Goal: Task Accomplishment & Management: Use online tool/utility

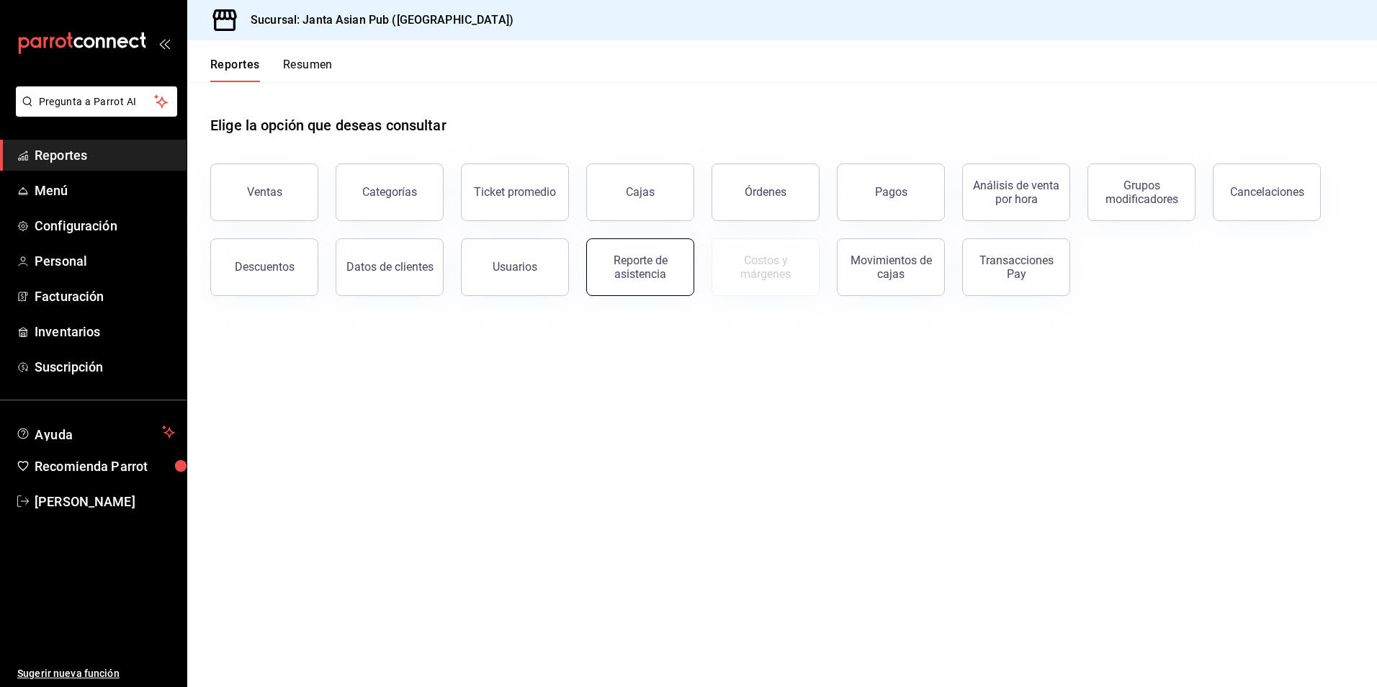
click at [648, 268] on div "Reporte de asistencia" at bounding box center [640, 267] width 89 height 27
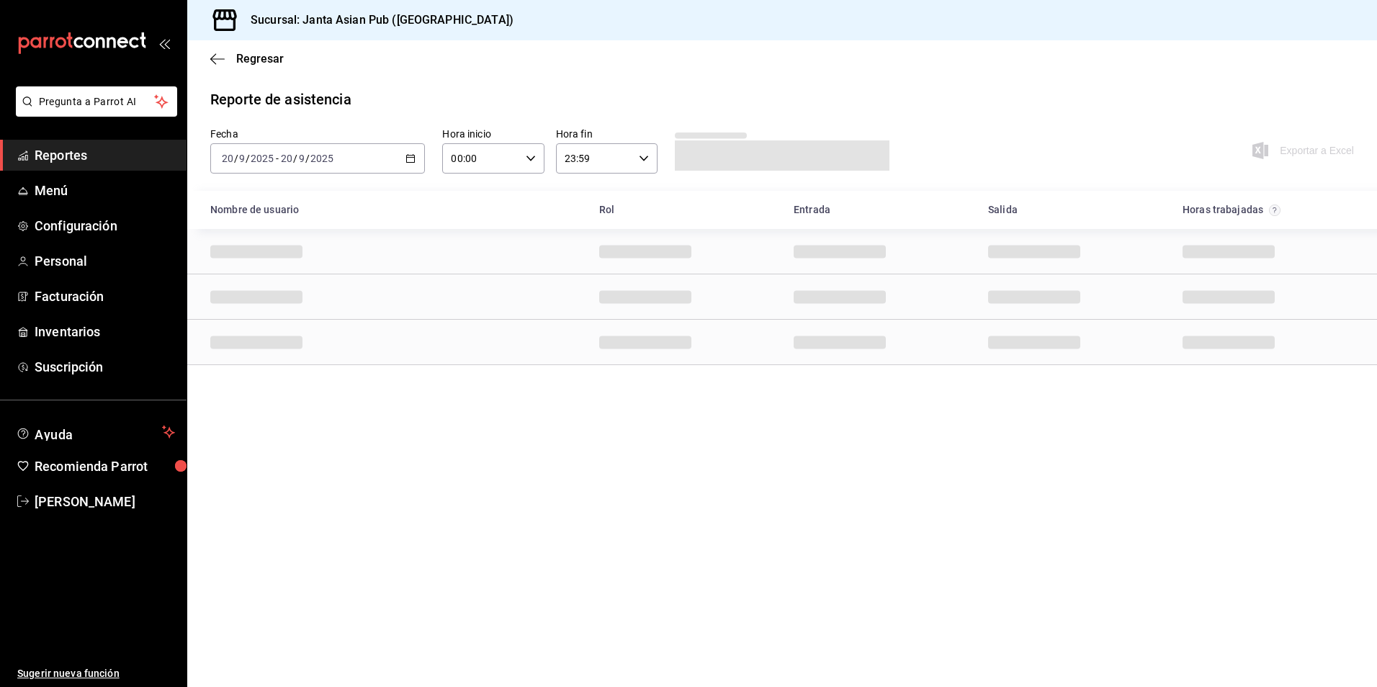
click at [339, 148] on div "[DATE] [DATE] - [DATE] [DATE]" at bounding box center [317, 158] width 215 height 30
click at [266, 230] on span "Ayer" at bounding box center [279, 234] width 112 height 15
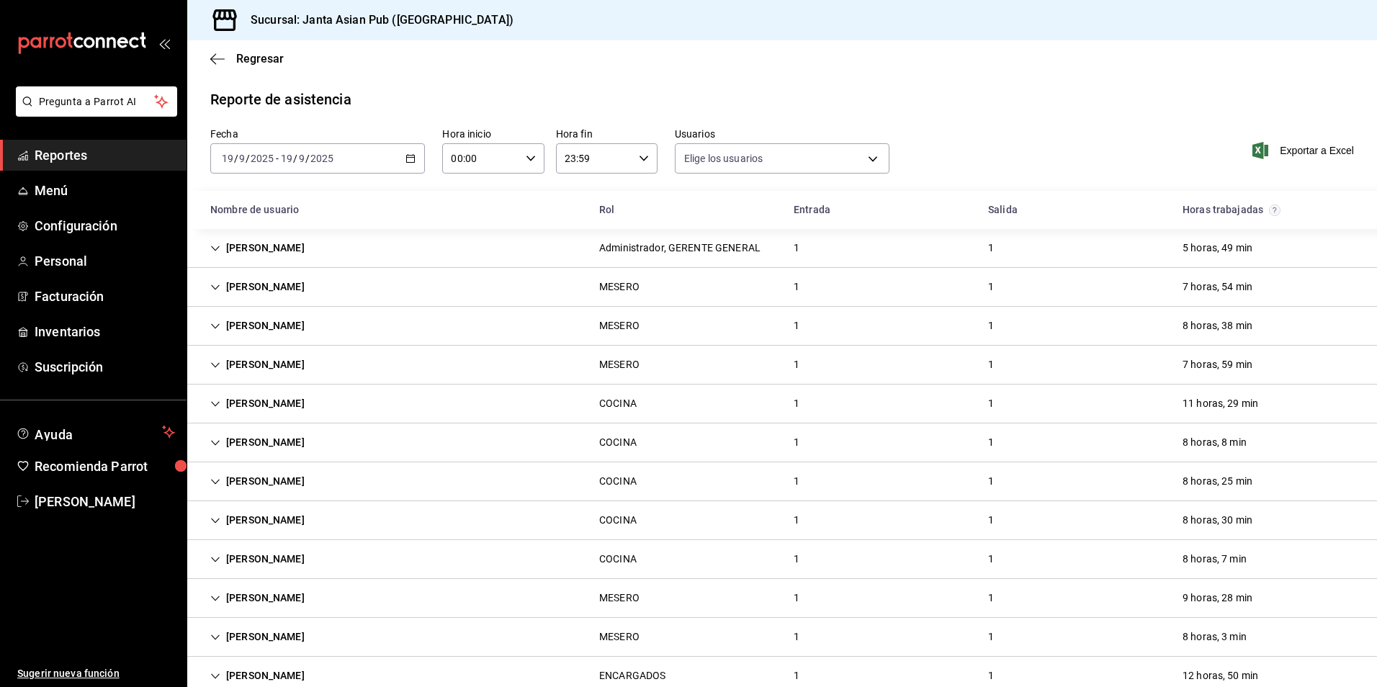
type input "0ce81fc3-f329-4ae3-8004-088a30f20492,1e181a7a-d990-4121-8841-349673544ea7,5189f…"
click at [1280, 151] on span "Exportar a Excel" at bounding box center [1304, 150] width 99 height 17
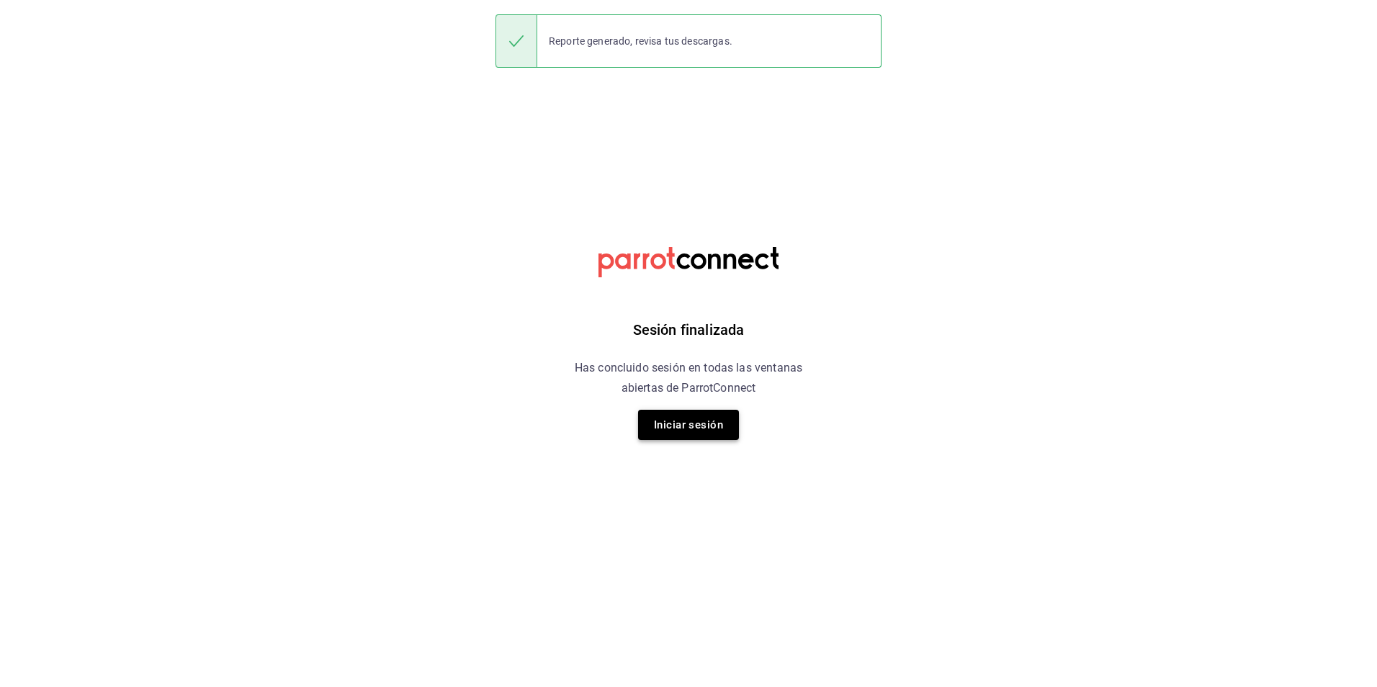
click at [701, 426] on button "Iniciar sesión" at bounding box center [688, 425] width 101 height 30
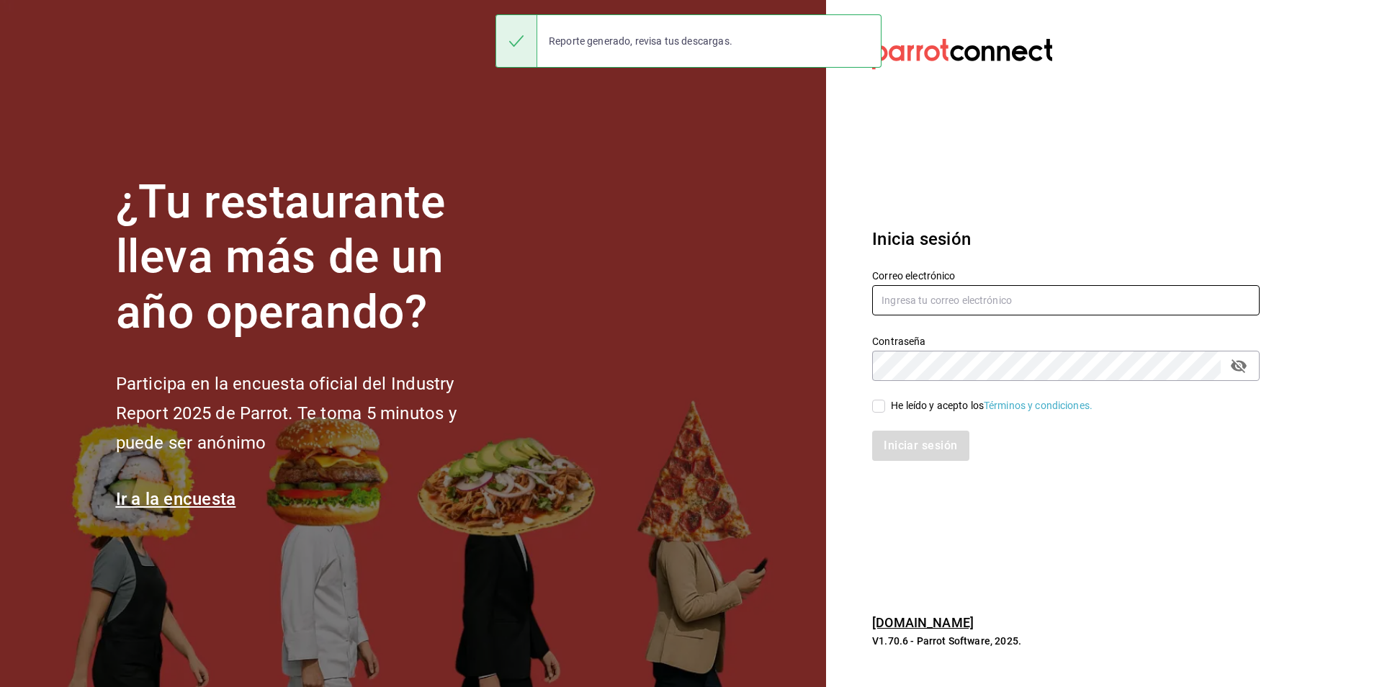
type input "[EMAIL_ADDRESS][DOMAIN_NAME]"
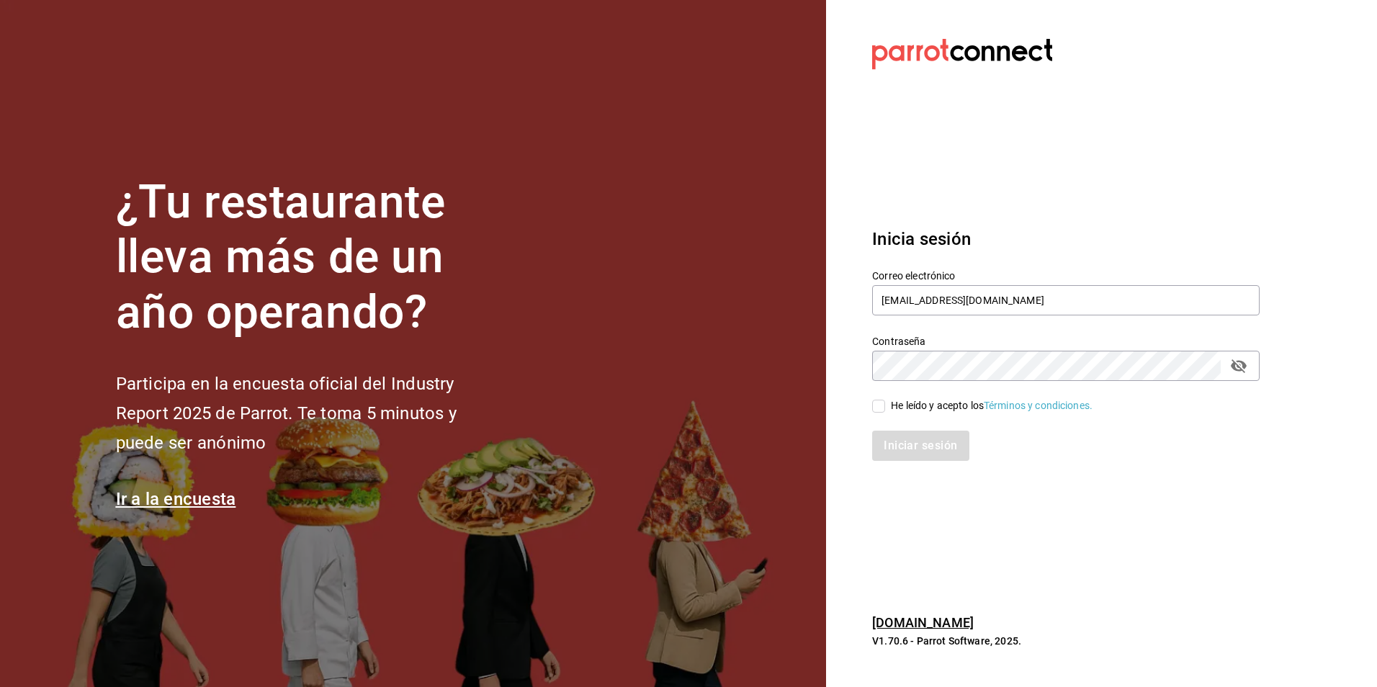
click at [891, 402] on div "He leído y acepto los Términos y condiciones." at bounding box center [992, 405] width 202 height 15
click at [885, 402] on input "He leído y acepto los Términos y condiciones." at bounding box center [878, 406] width 13 height 13
checkbox input "true"
click at [932, 453] on button "Iniciar sesión" at bounding box center [921, 446] width 98 height 30
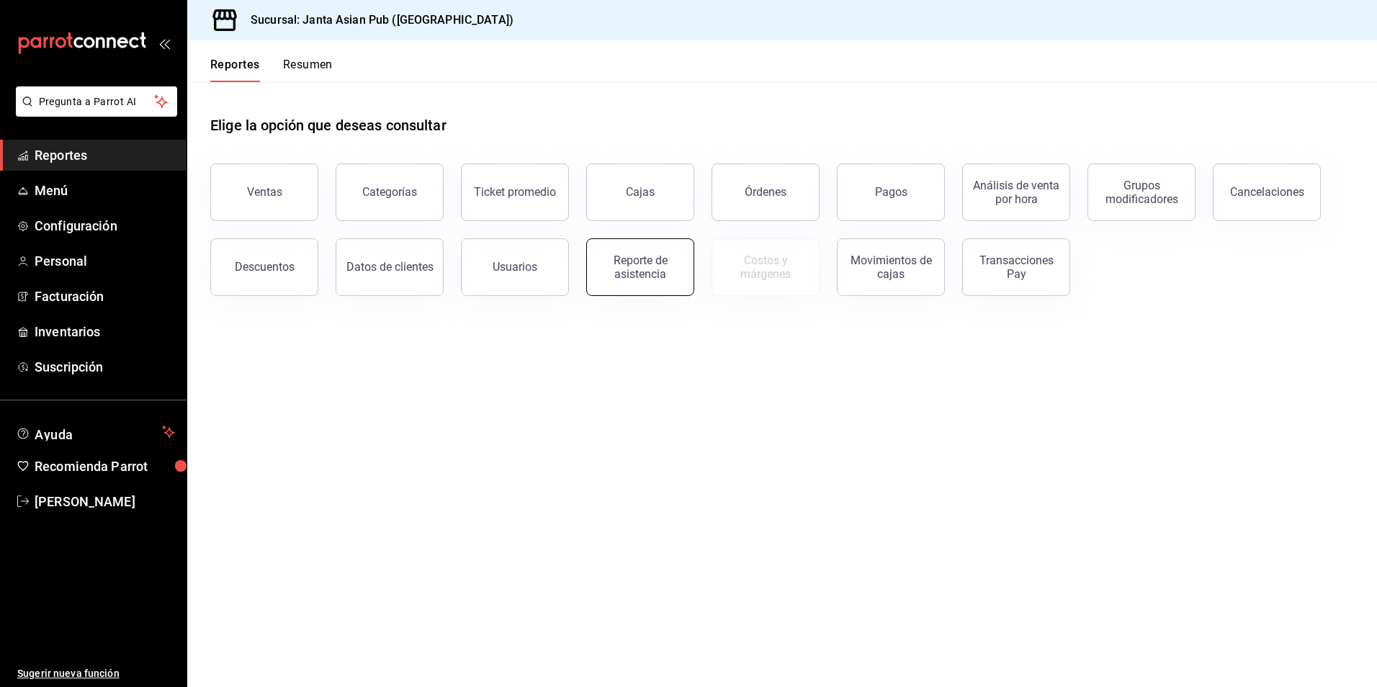
click at [625, 268] on div "Reporte de asistencia" at bounding box center [640, 267] width 89 height 27
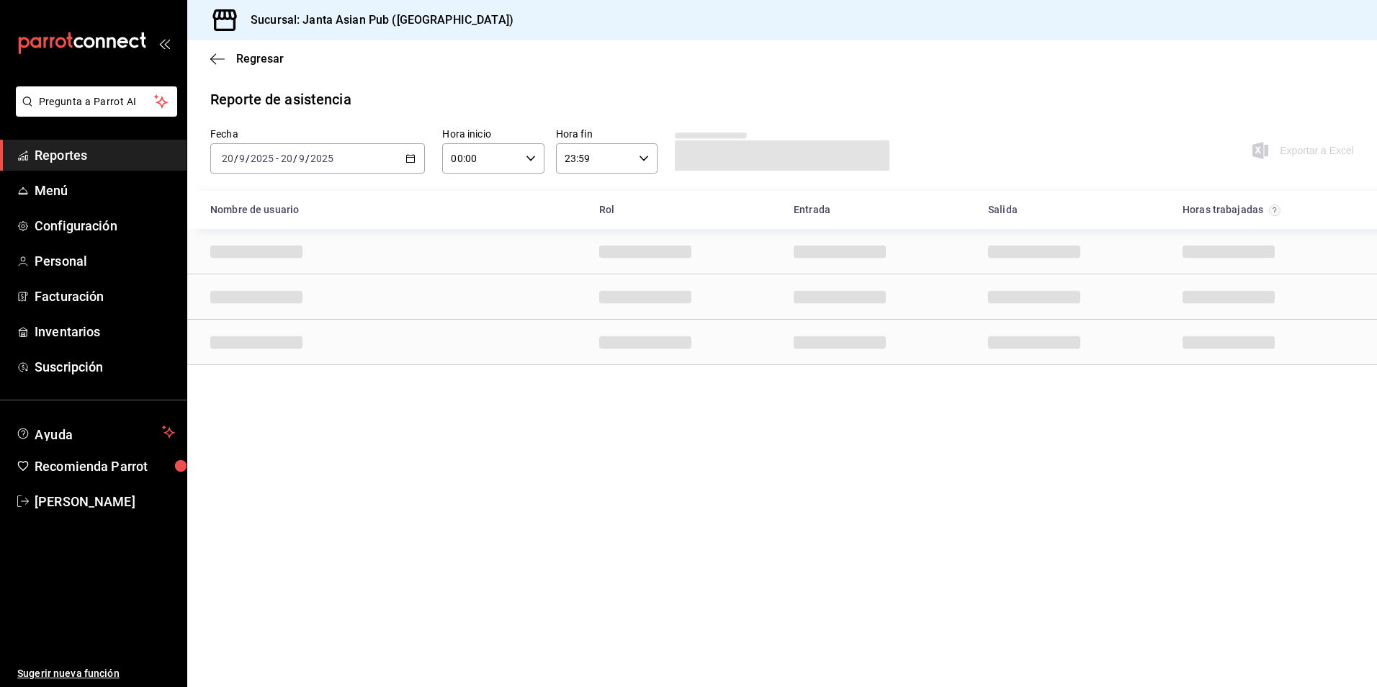
click at [356, 161] on div "[DATE] [DATE] - [DATE] [DATE]" at bounding box center [317, 158] width 215 height 30
click at [252, 262] on span "Semana actual" at bounding box center [279, 266] width 112 height 15
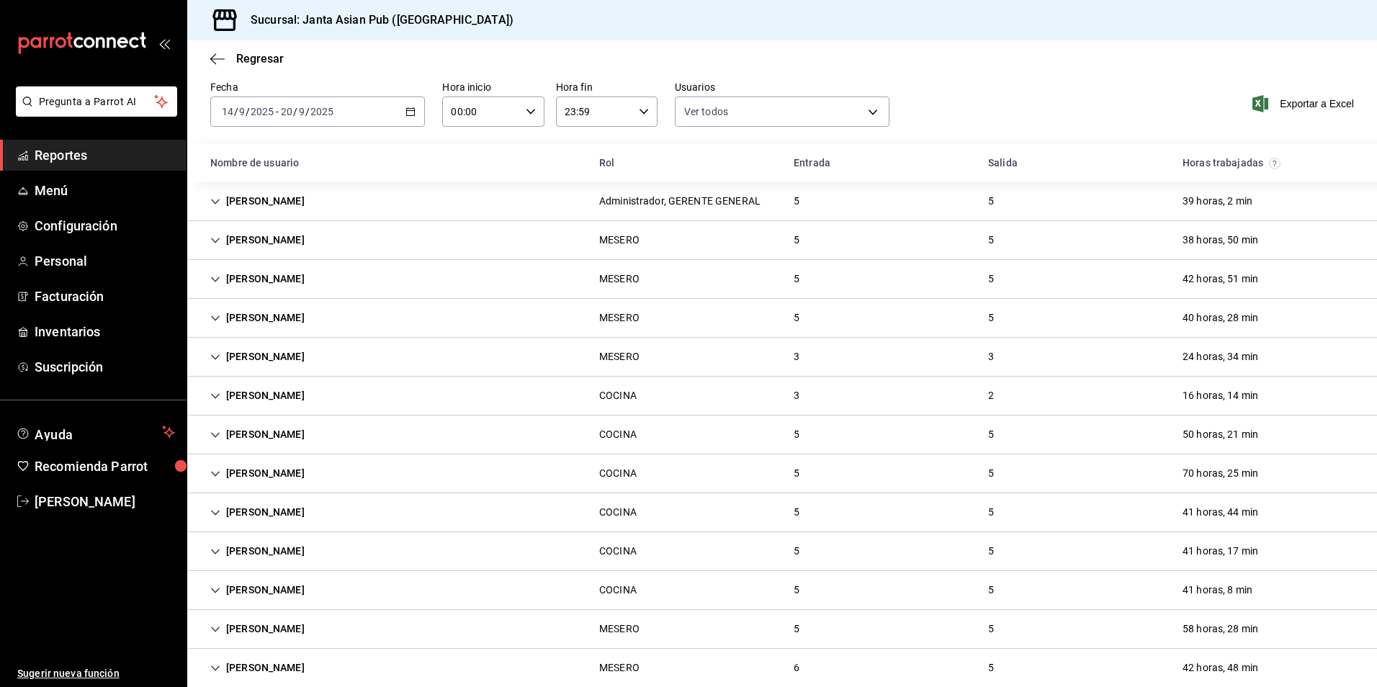
scroll to position [72, 0]
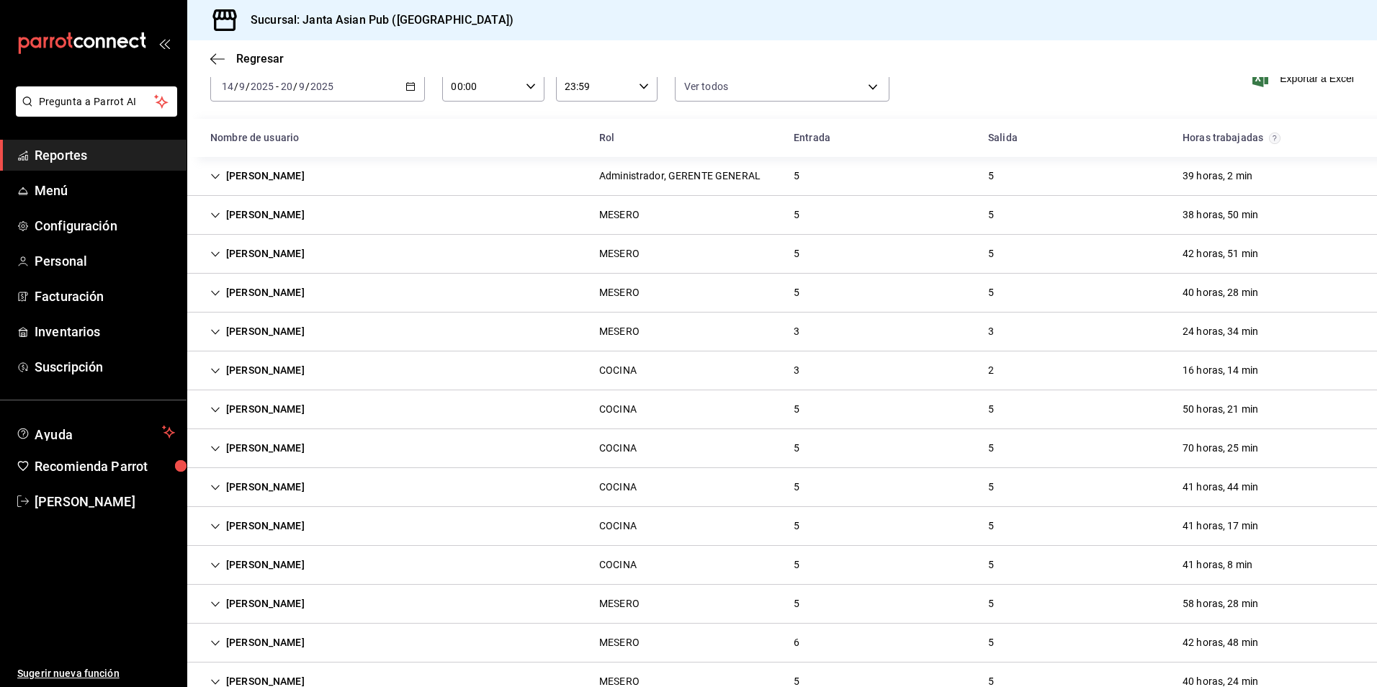
click at [310, 320] on div "KEVIN MORENO" at bounding box center [257, 331] width 117 height 27
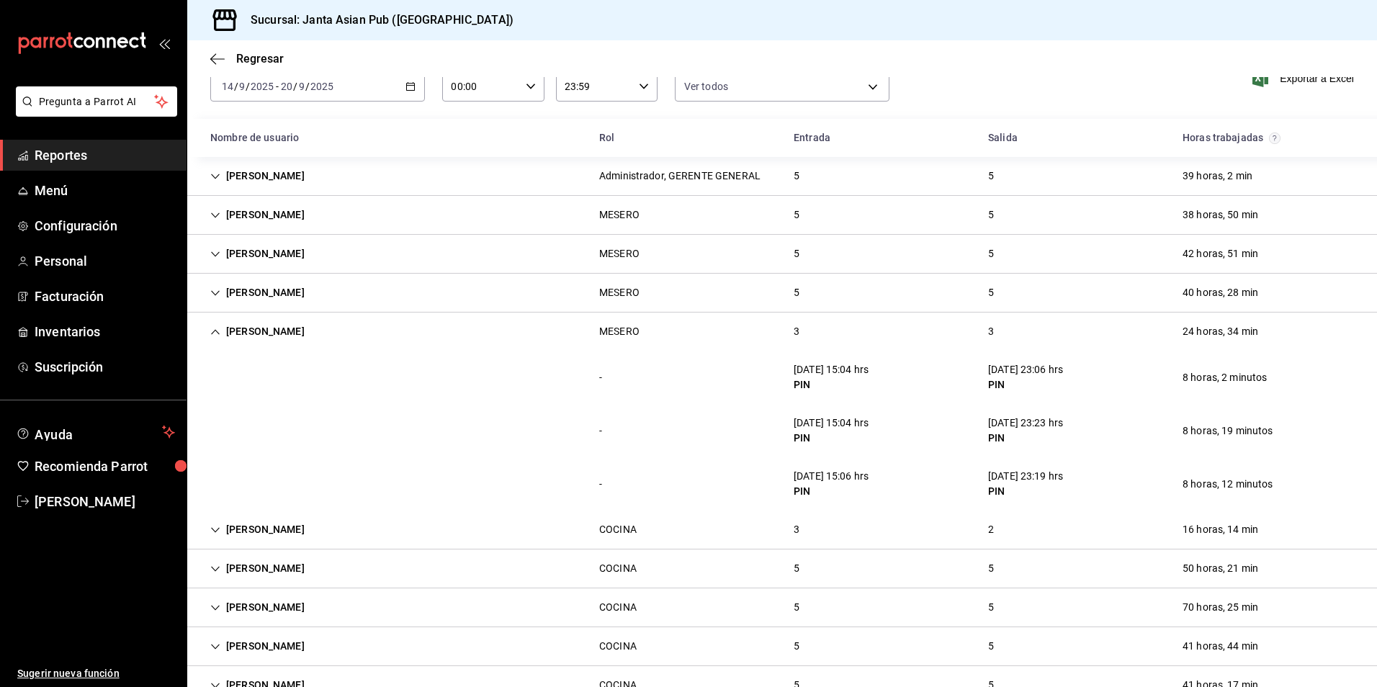
click at [279, 328] on div "KEVIN MORENO" at bounding box center [257, 331] width 117 height 27
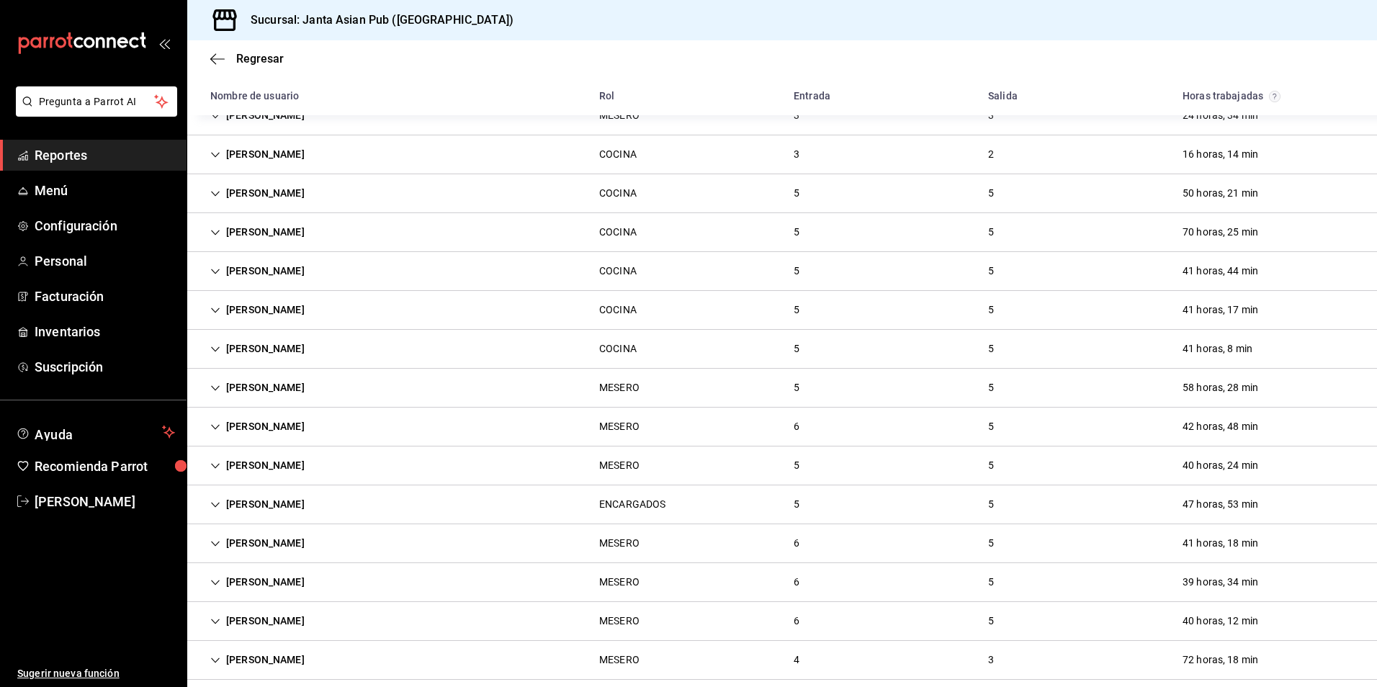
scroll to position [360, 0]
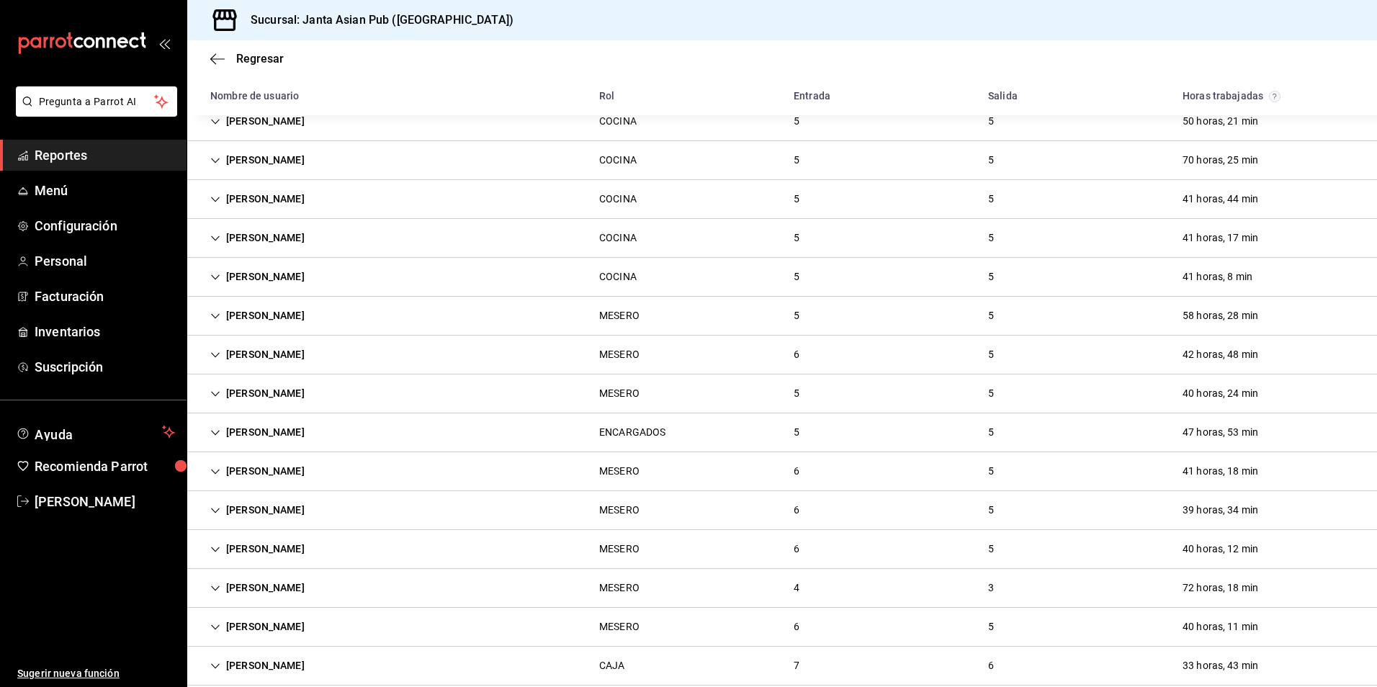
click at [308, 589] on div "ALEJANDRA PEREZ" at bounding box center [257, 588] width 117 height 27
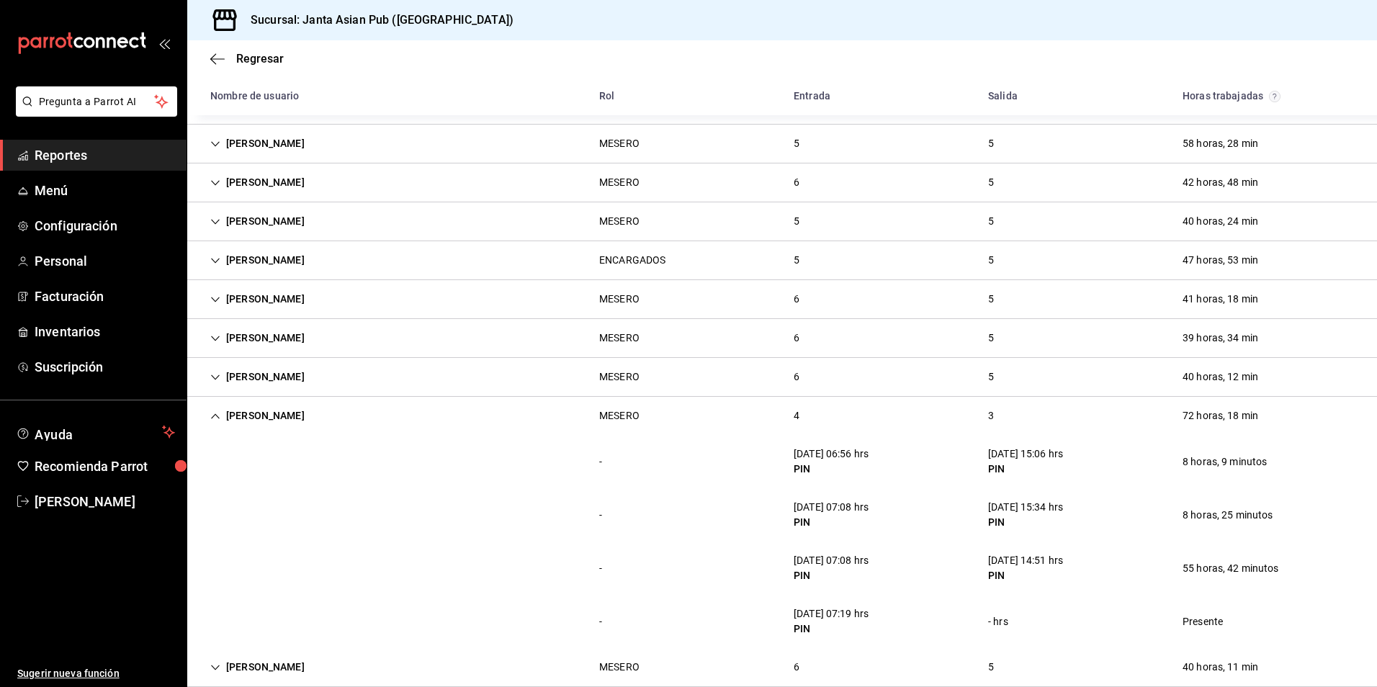
scroll to position [576, 0]
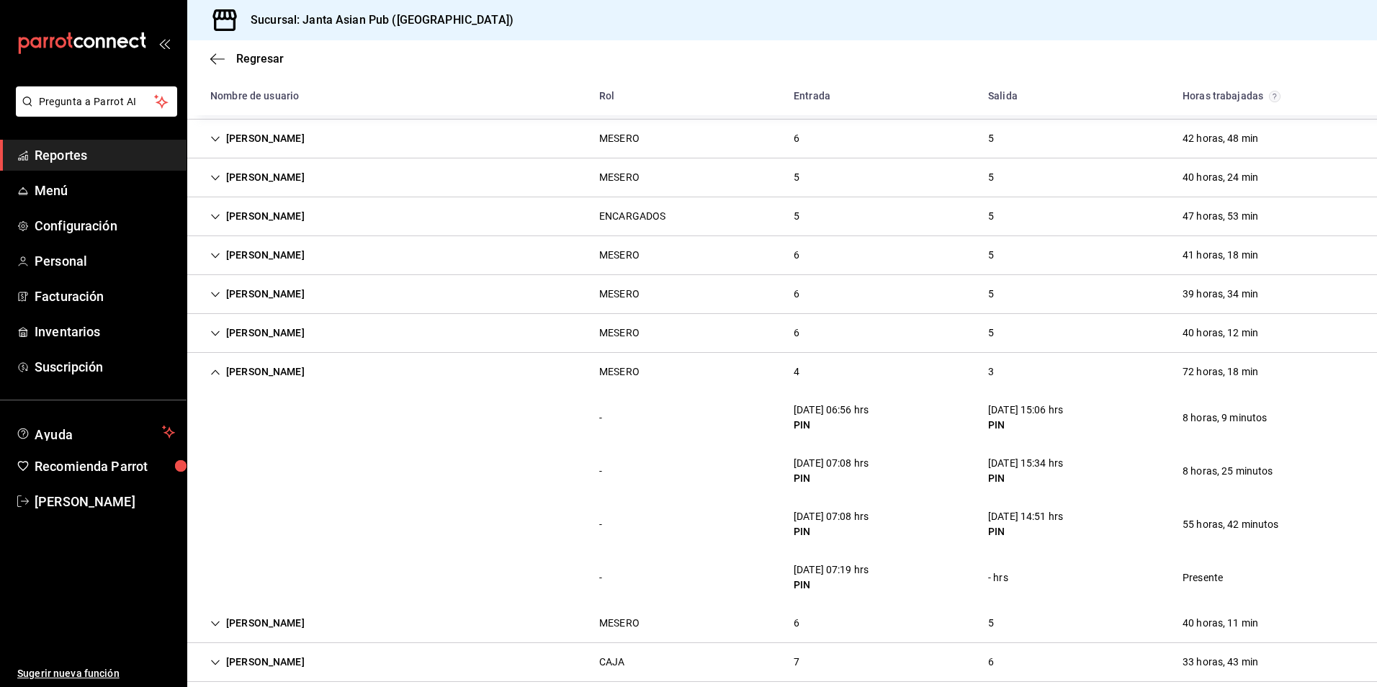
click at [308, 371] on div "ALEJANDRA PEREZ" at bounding box center [257, 372] width 117 height 27
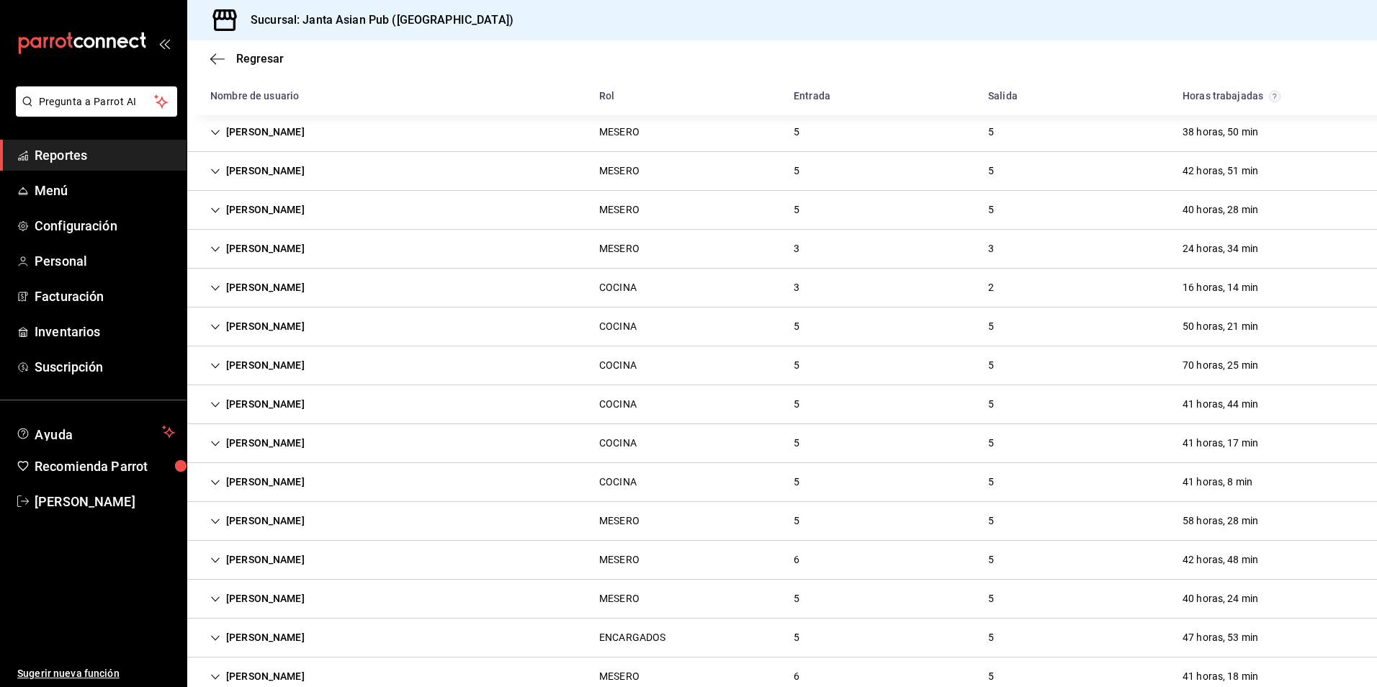
scroll to position [0, 0]
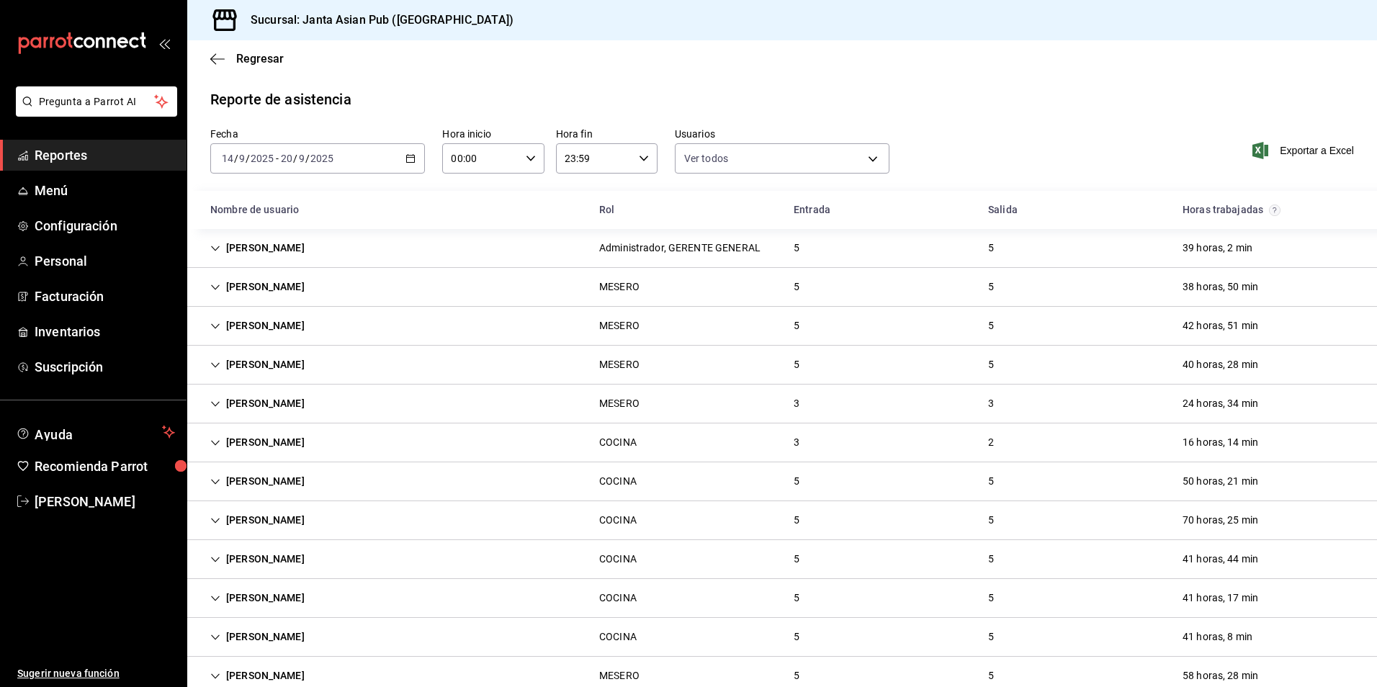
click at [357, 145] on div "2025-09-14 14 / 9 / 2025 - 2025-09-20 20 / 9 / 2025" at bounding box center [317, 158] width 215 height 30
click at [286, 204] on span "Hoy" at bounding box center [279, 201] width 112 height 15
click at [275, 248] on div "ITZEL BURGOIN" at bounding box center [257, 248] width 117 height 27
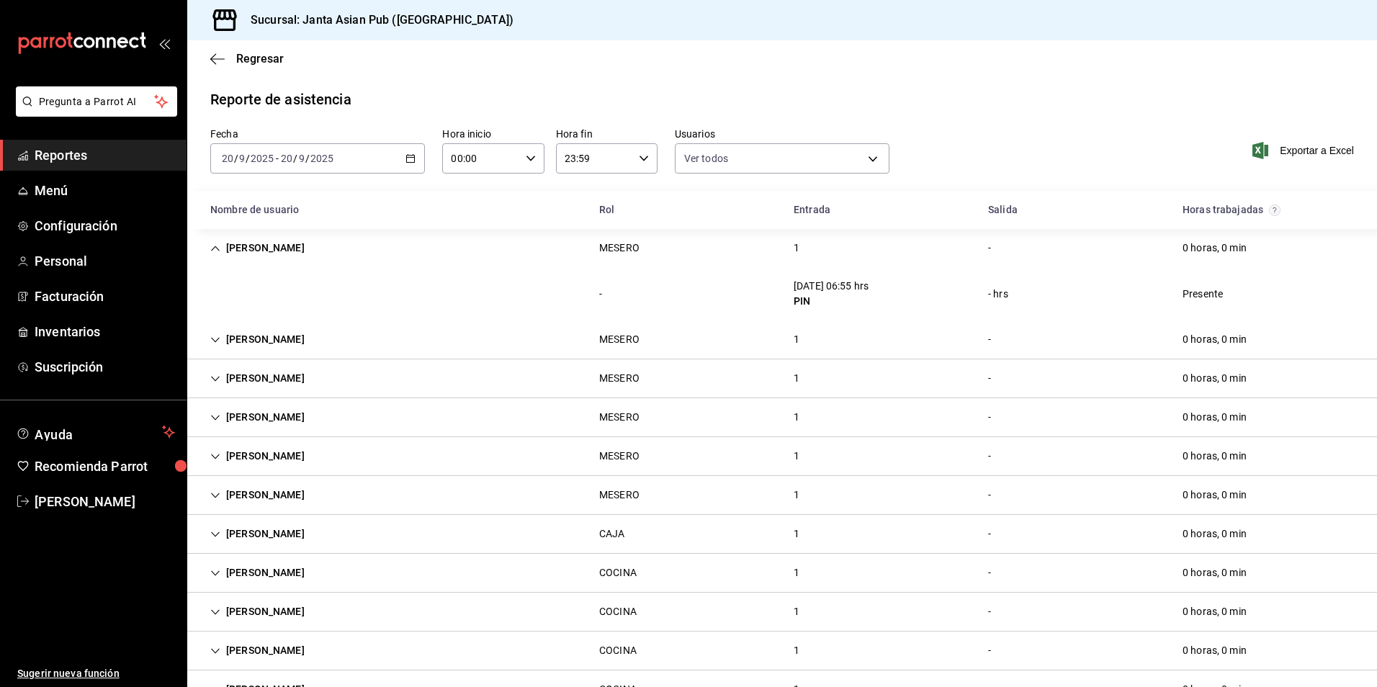
click at [271, 246] on div "ITZEL BURGOIN" at bounding box center [257, 248] width 117 height 27
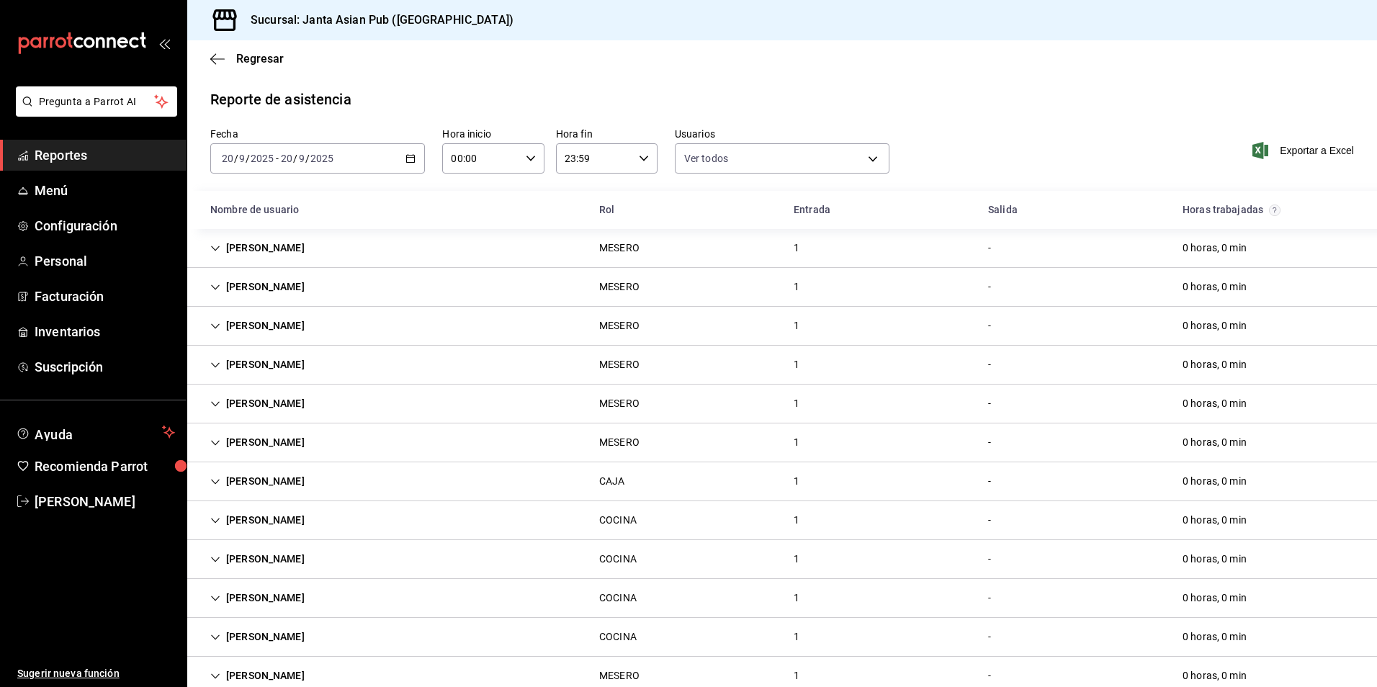
click at [272, 281] on div "[PERSON_NAME]" at bounding box center [257, 287] width 117 height 27
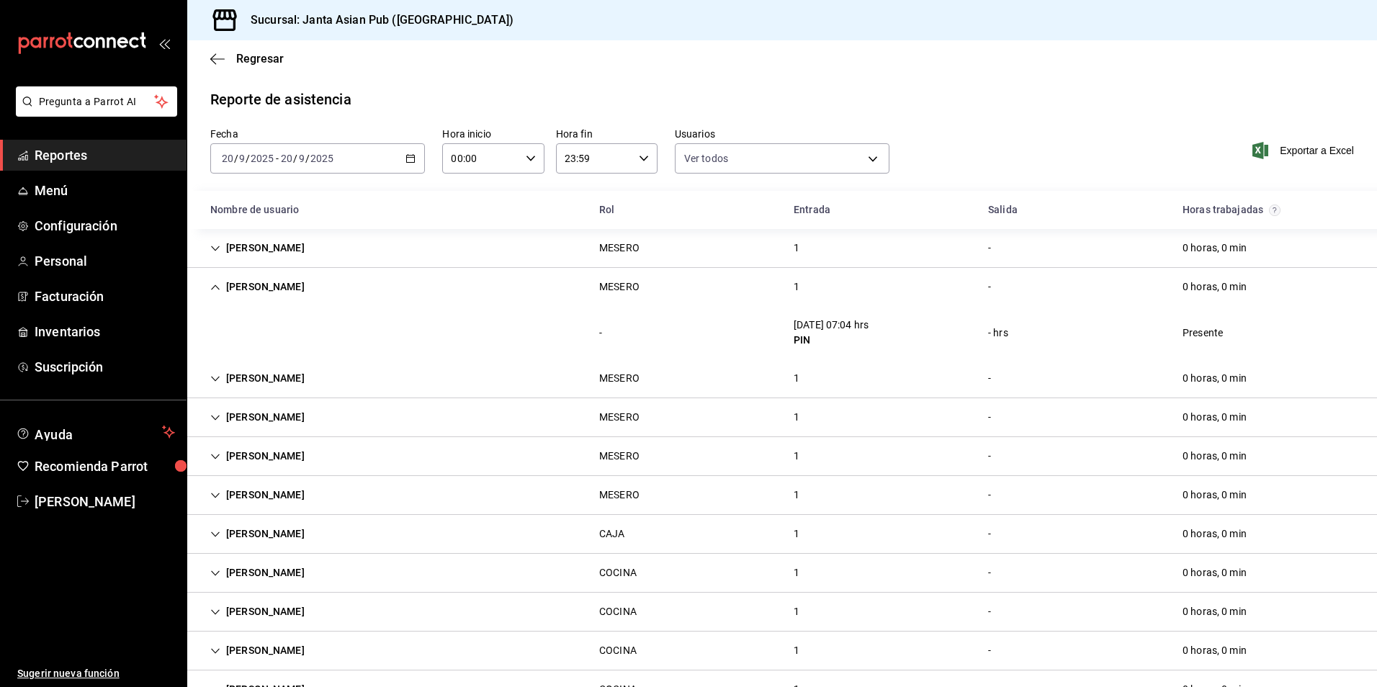
click at [270, 293] on div "[PERSON_NAME]" at bounding box center [257, 287] width 117 height 27
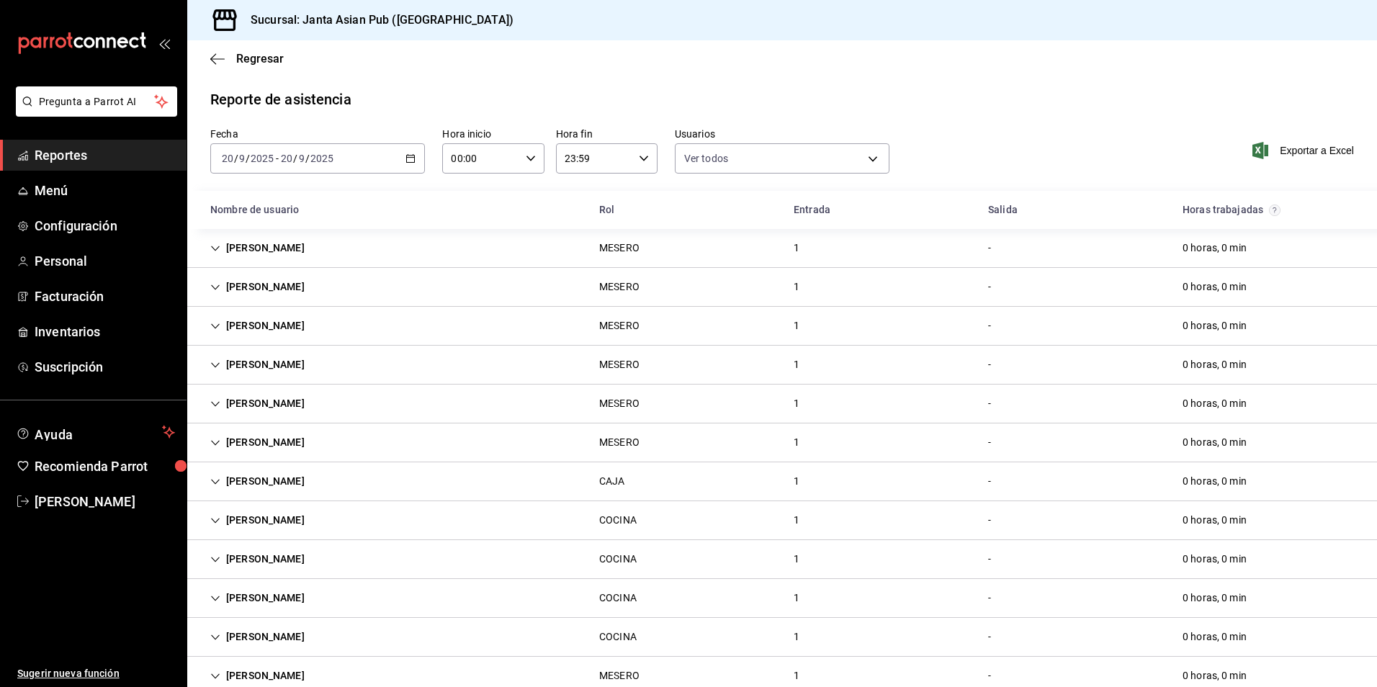
click at [279, 322] on div "JAVIER AGUIRRE" at bounding box center [257, 326] width 117 height 27
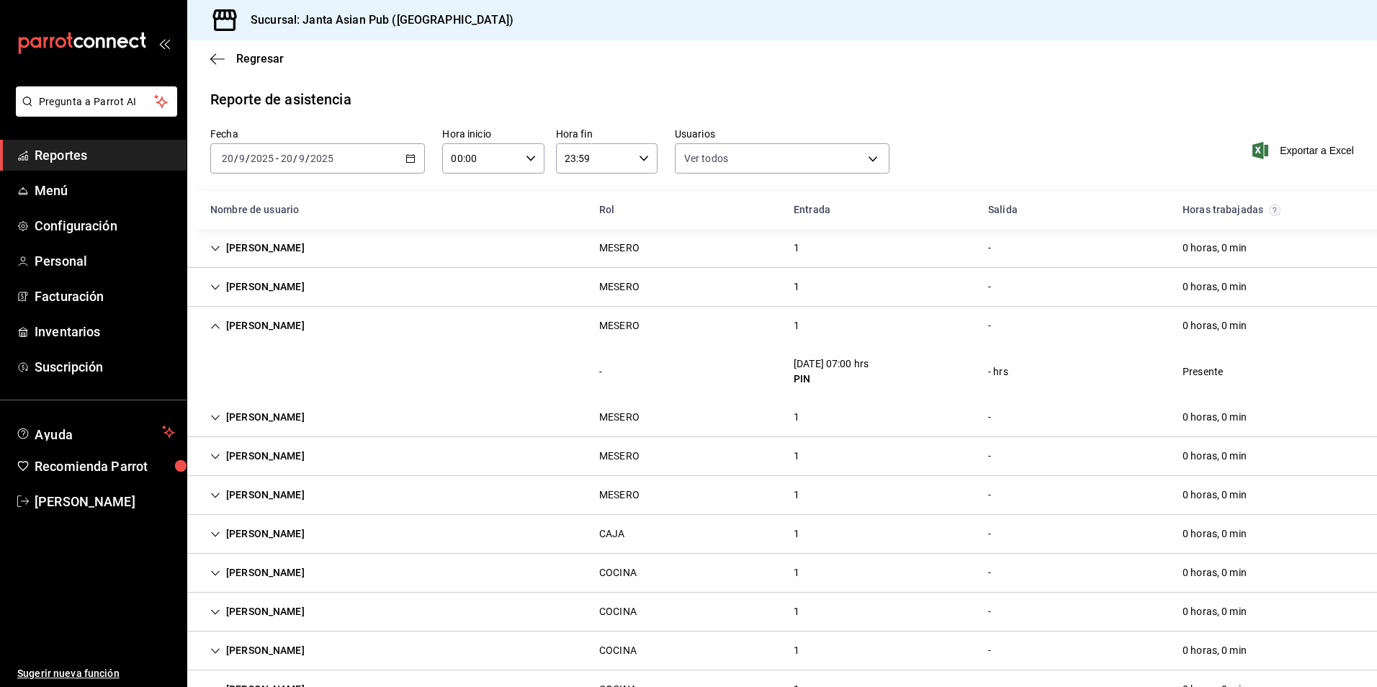
click at [279, 322] on div "JAVIER AGUIRRE" at bounding box center [257, 326] width 117 height 27
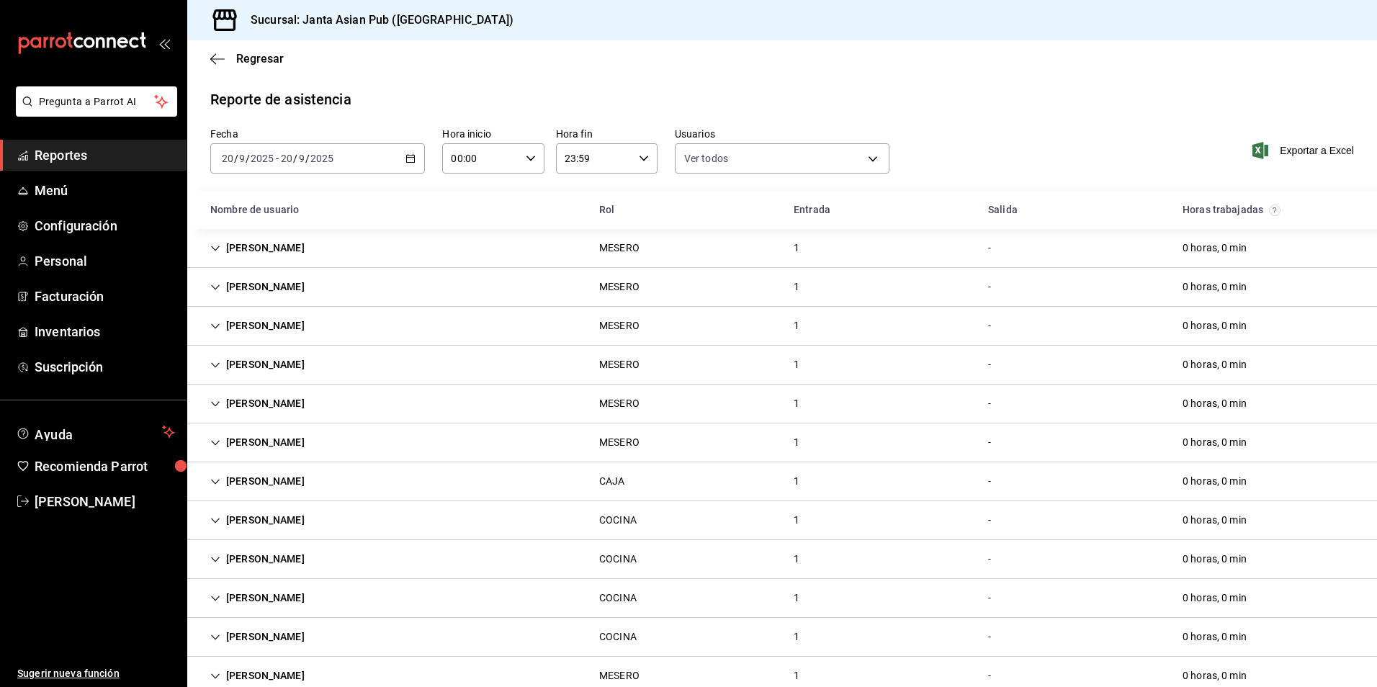
click at [287, 375] on div "HECTOR GONZALEZ" at bounding box center [257, 364] width 117 height 27
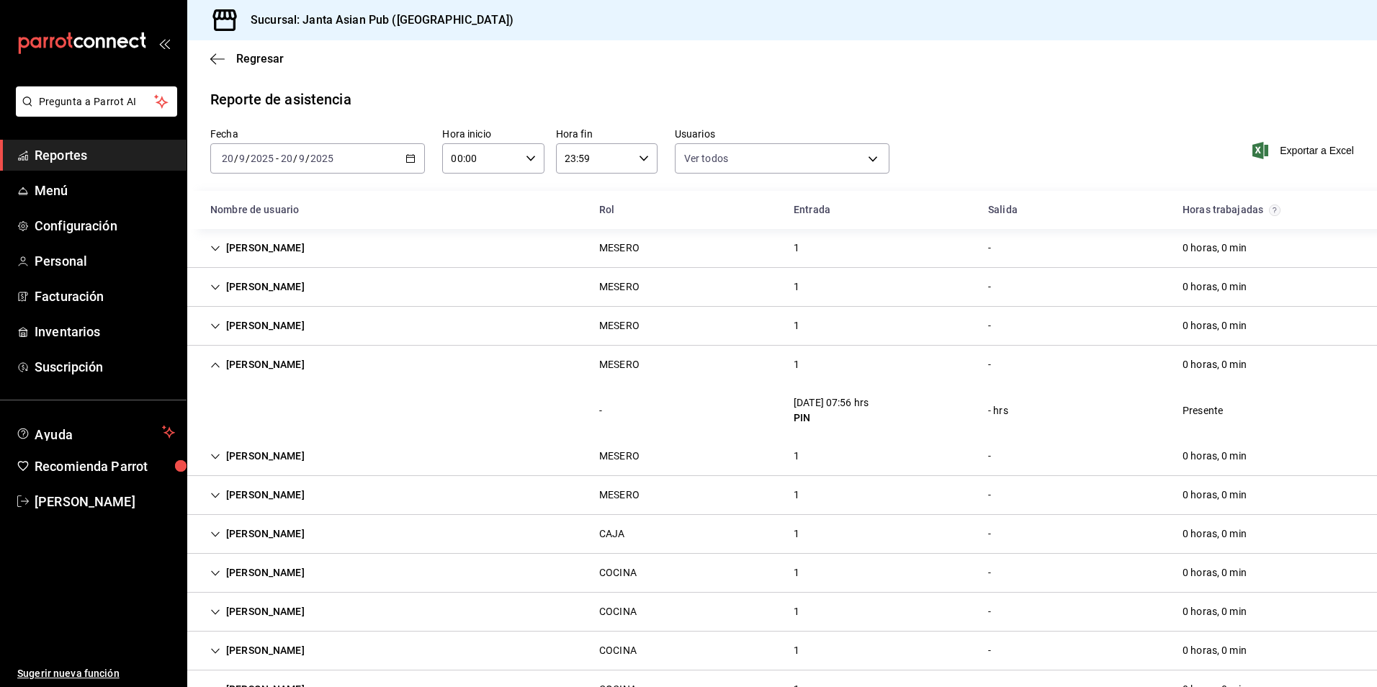
click at [272, 362] on div "HECTOR GONZALEZ" at bounding box center [257, 364] width 117 height 27
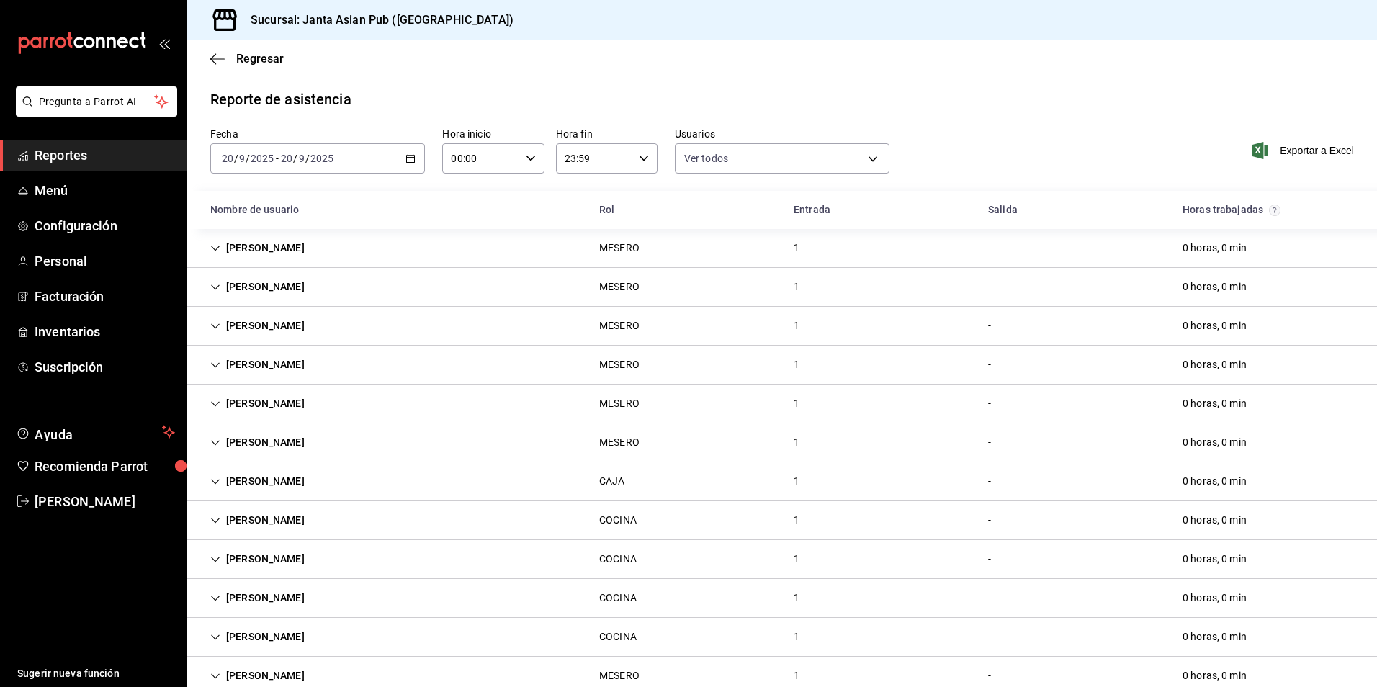
click at [304, 403] on div "ALEJANDRA PEREZ" at bounding box center [257, 403] width 117 height 27
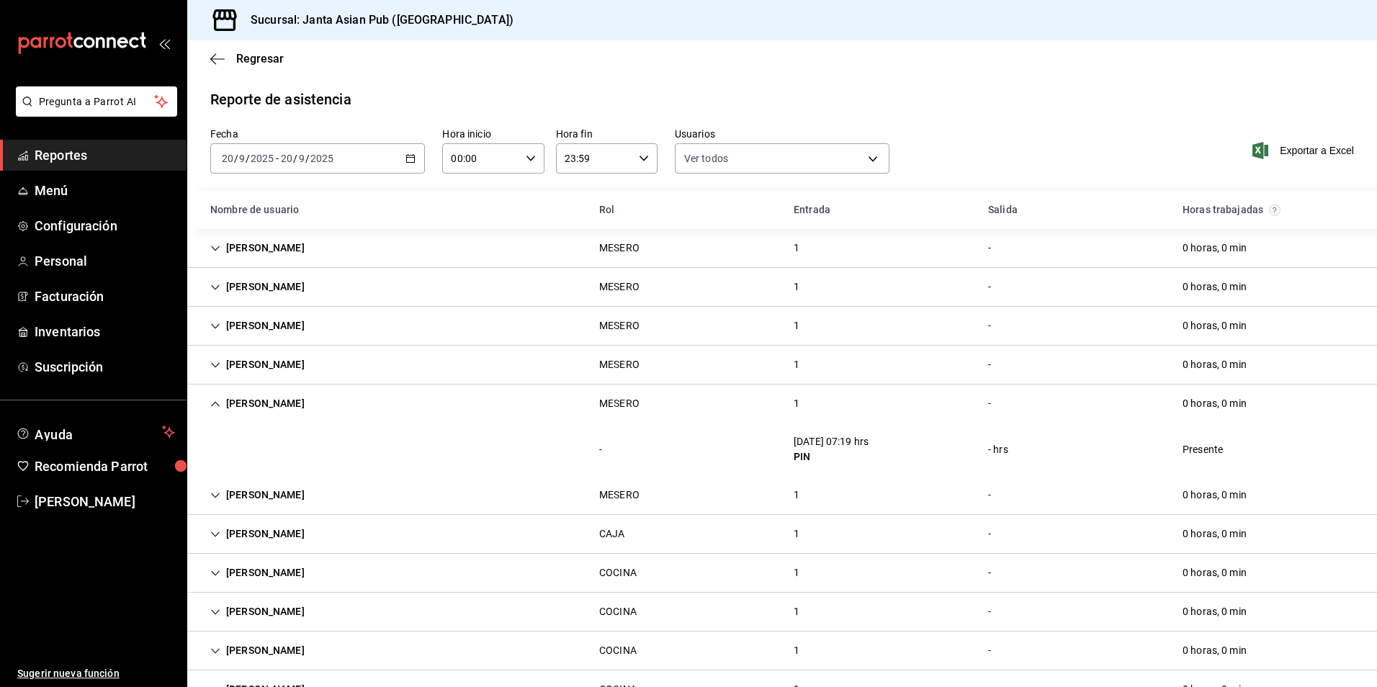
click at [302, 401] on div "ALEJANDRA PEREZ" at bounding box center [257, 403] width 117 height 27
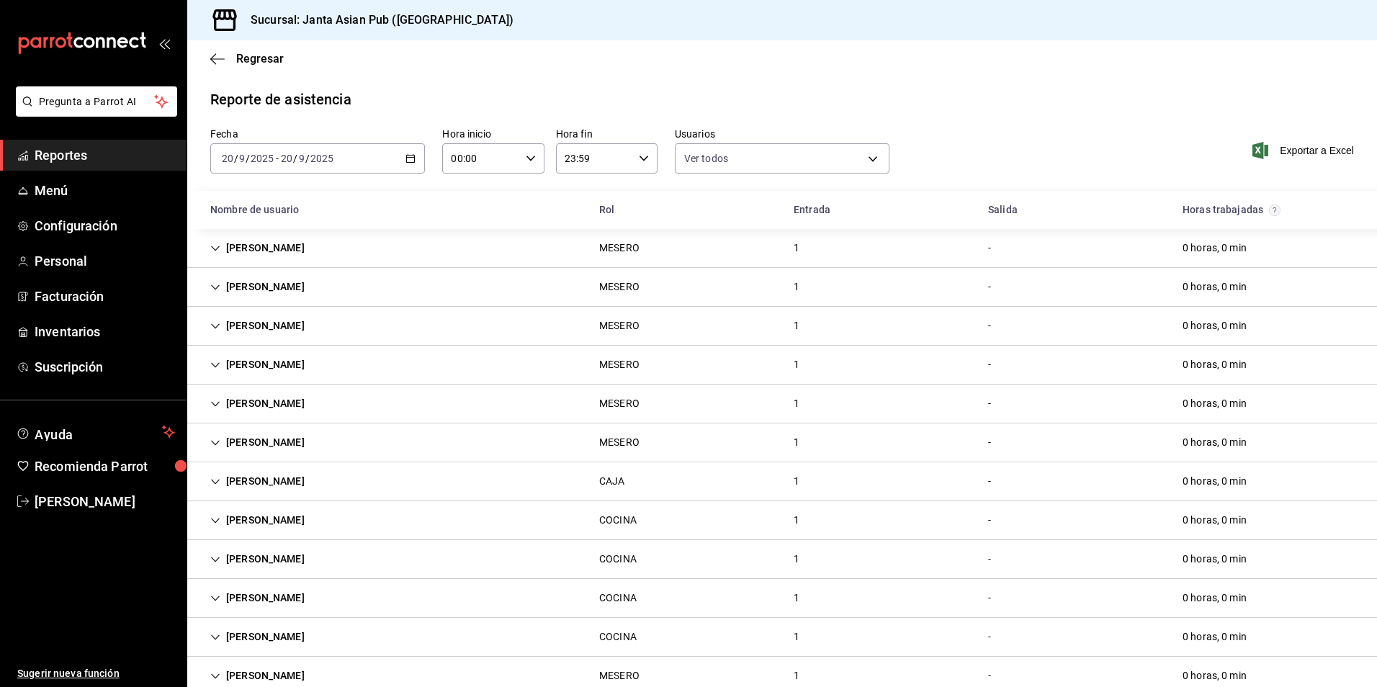
click at [301, 446] on div "[PERSON_NAME]" at bounding box center [257, 442] width 117 height 27
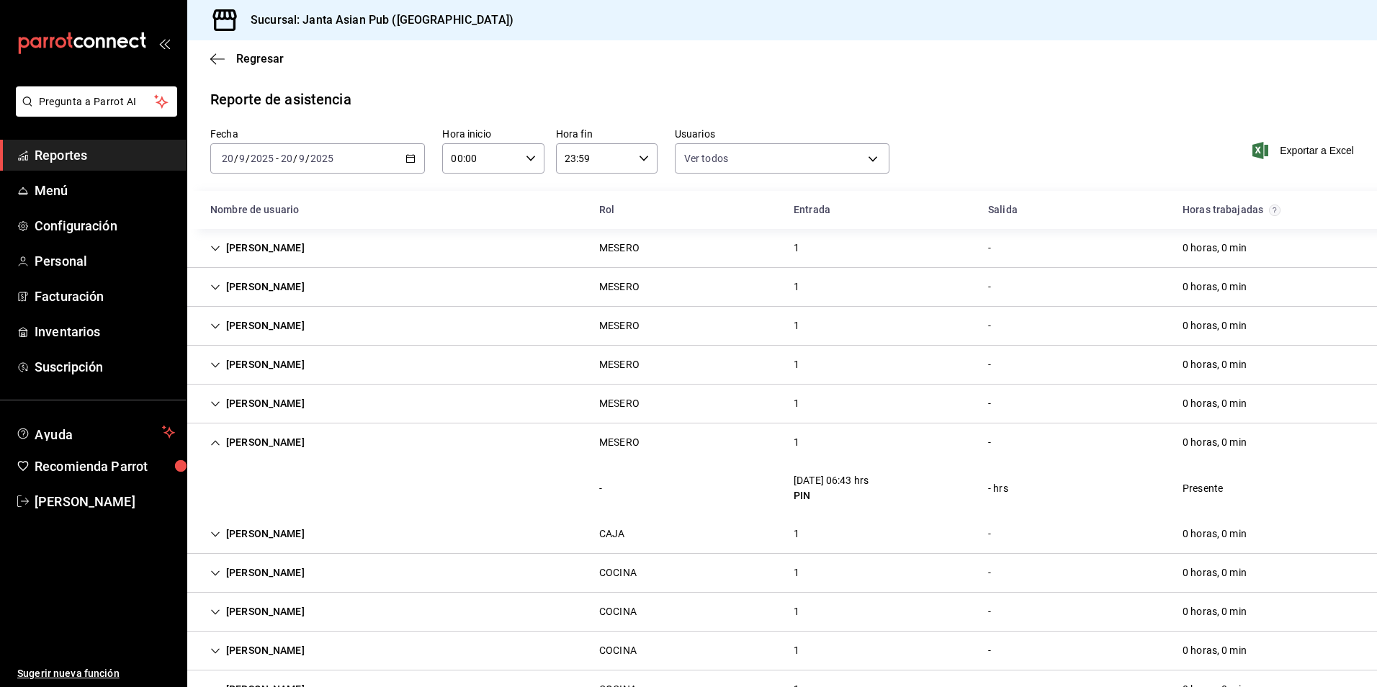
click at [316, 434] on div "[PERSON_NAME]" at bounding box center [257, 442] width 117 height 27
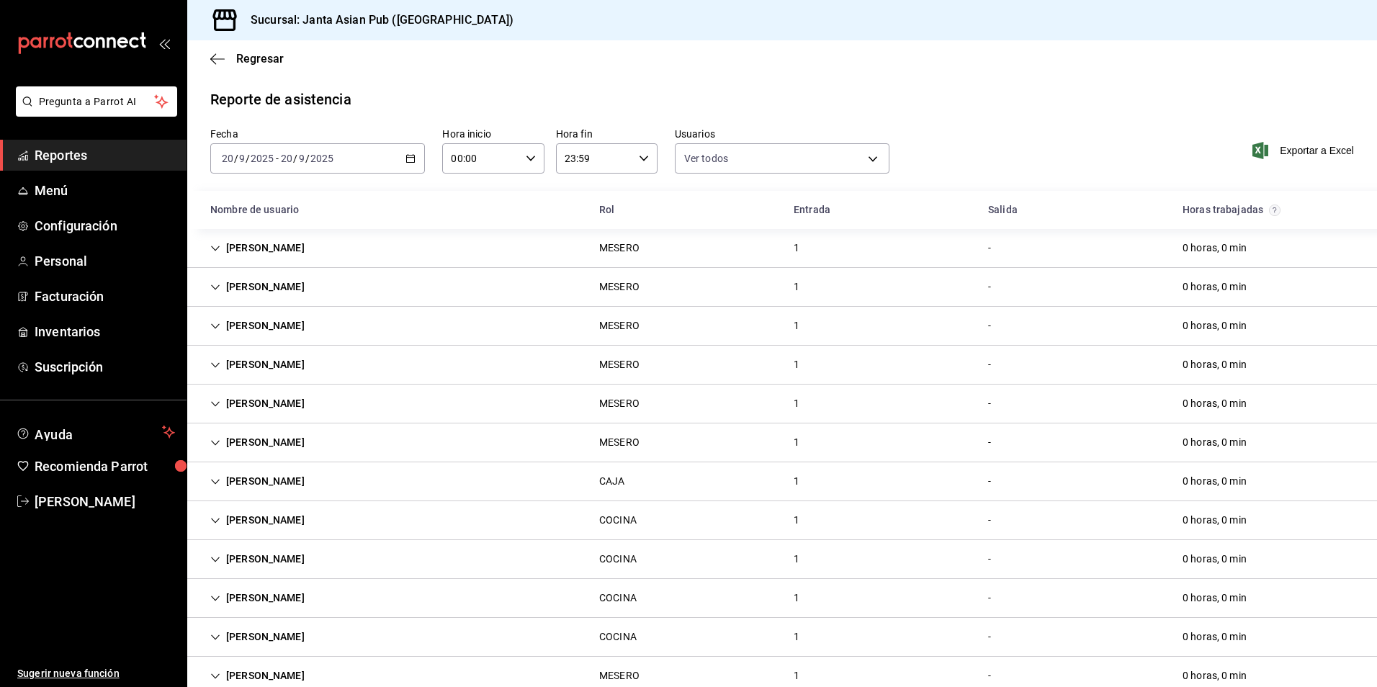
click at [326, 481] on div "DIANA LIZARDI CAJA 1 - 0 horas, 0 min" at bounding box center [782, 481] width 1190 height 39
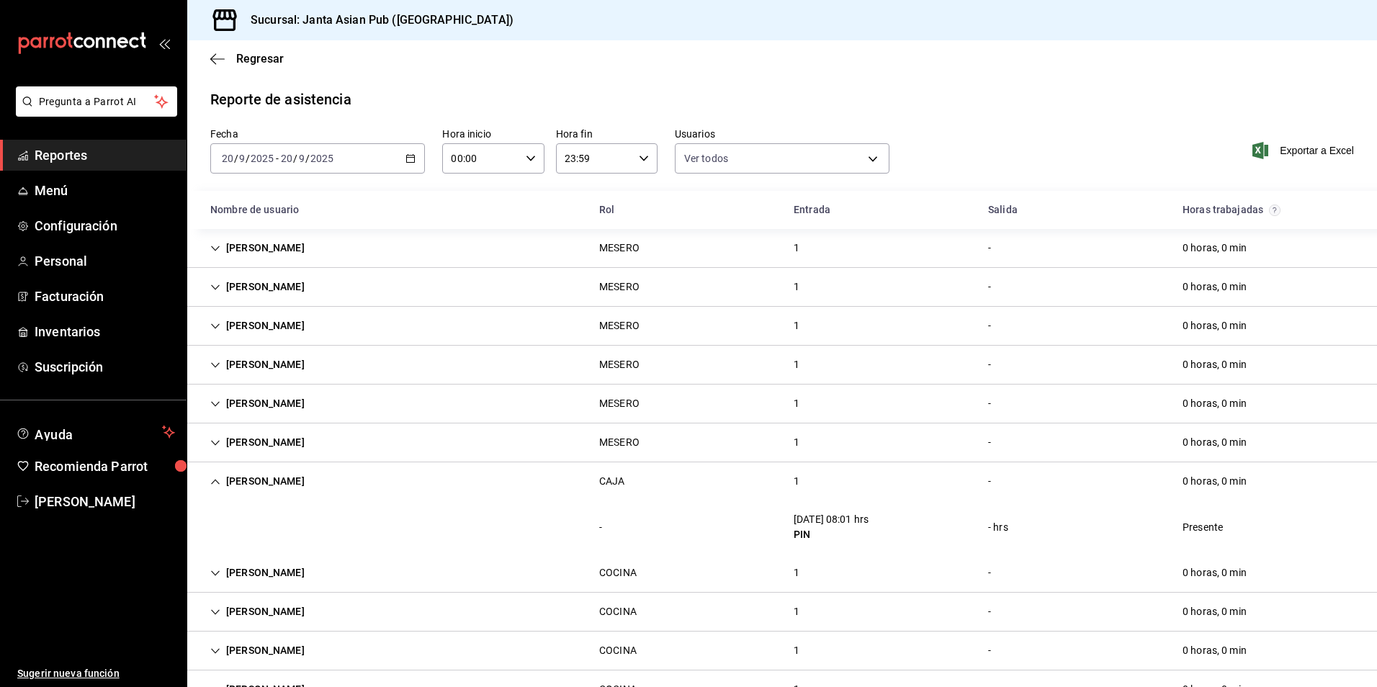
click at [282, 468] on div "DIANA LIZARDI CAJA 1 - 0 horas, 0 min" at bounding box center [782, 481] width 1190 height 38
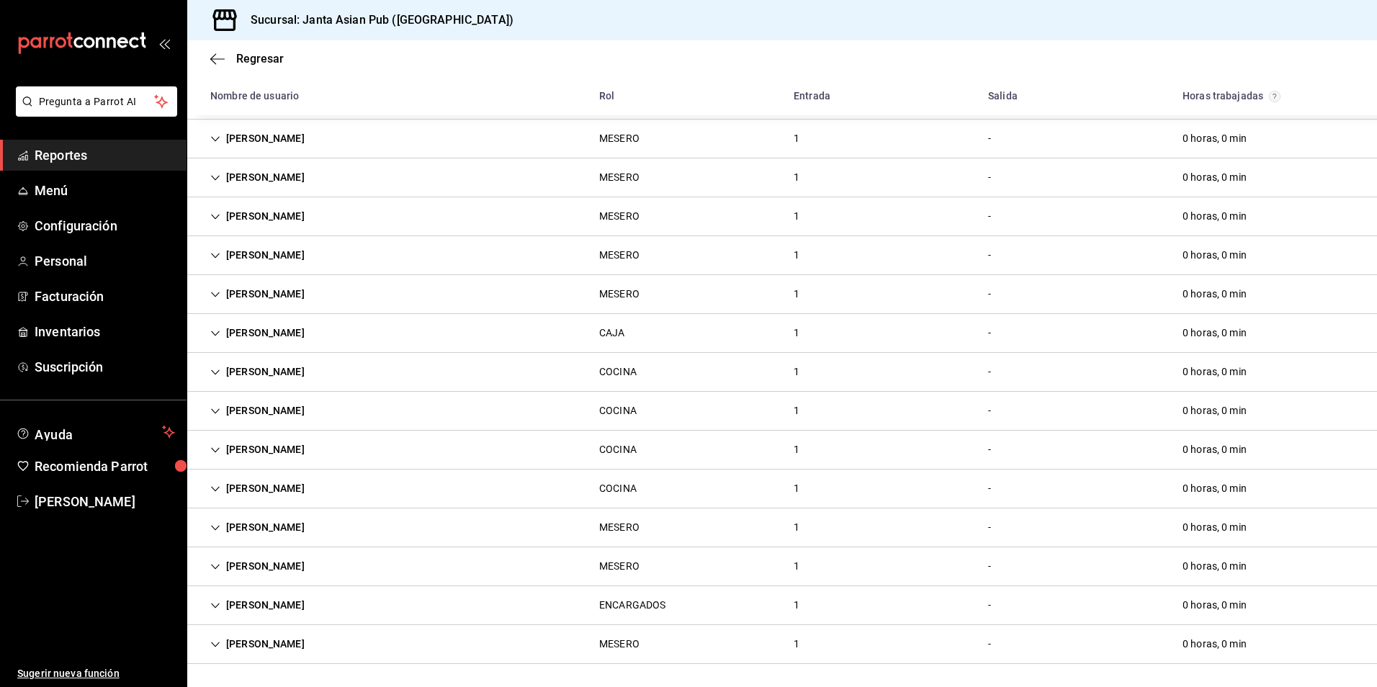
click at [309, 373] on div "[PERSON_NAME]" at bounding box center [257, 372] width 117 height 27
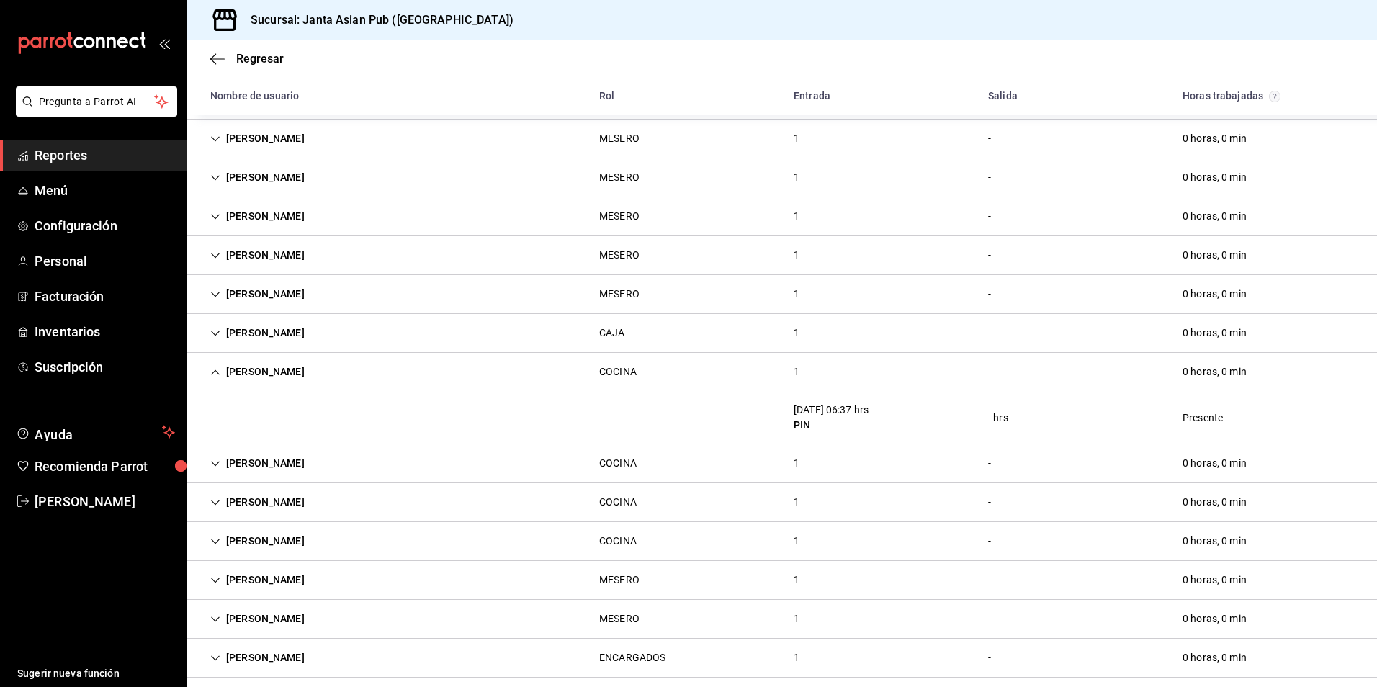
click at [309, 373] on div "[PERSON_NAME]" at bounding box center [257, 372] width 117 height 27
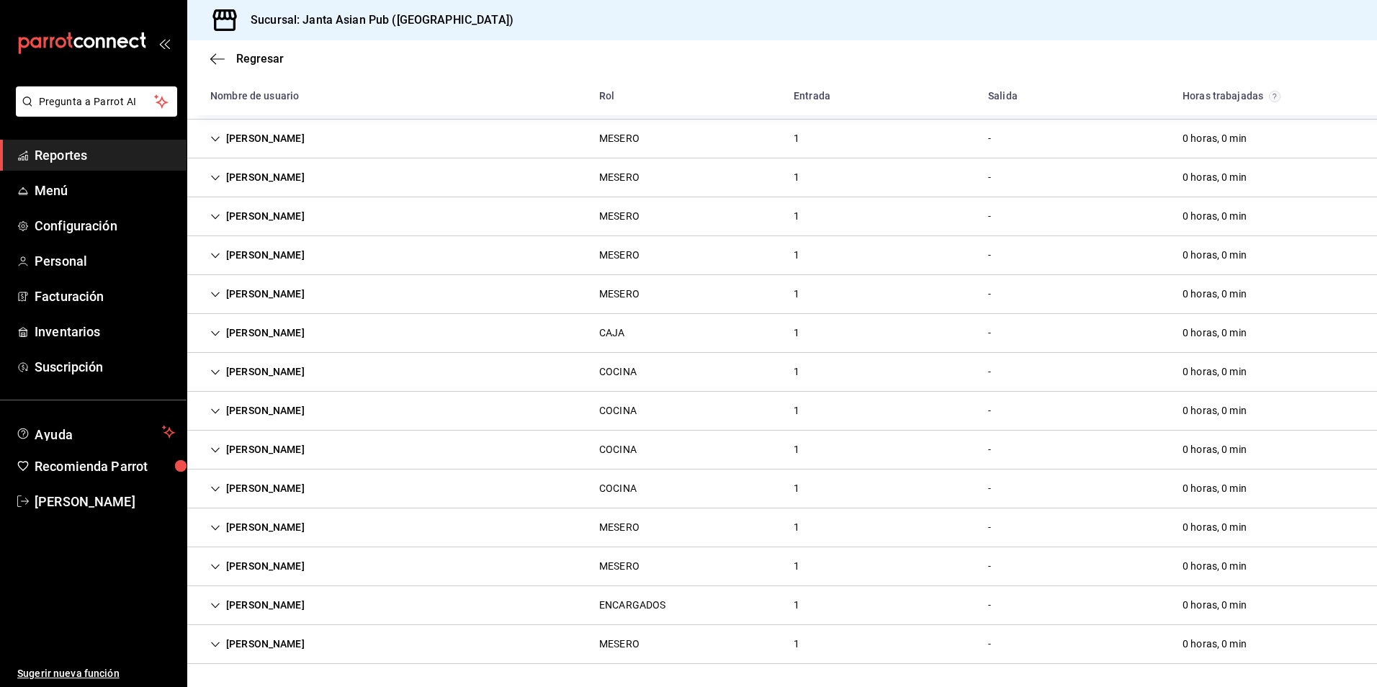
click at [273, 408] on div "[PERSON_NAME]" at bounding box center [257, 411] width 117 height 27
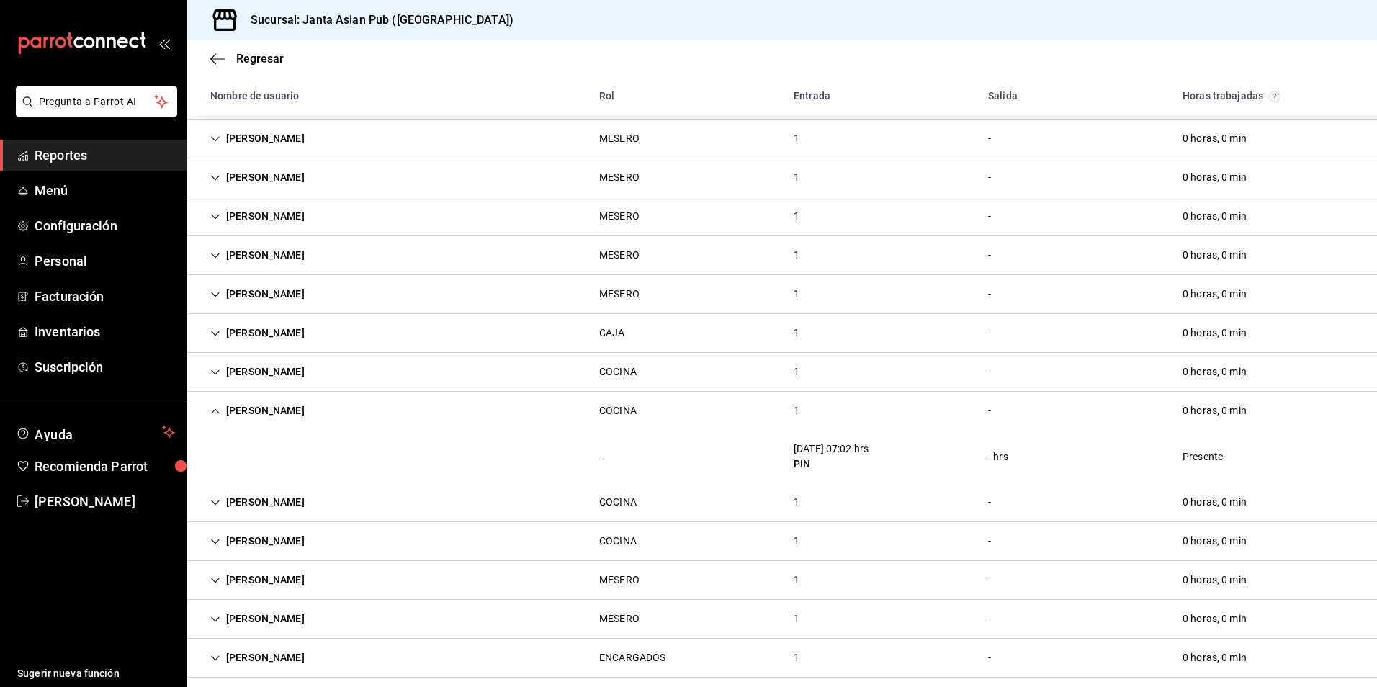
click at [281, 403] on div "[PERSON_NAME]" at bounding box center [257, 411] width 117 height 27
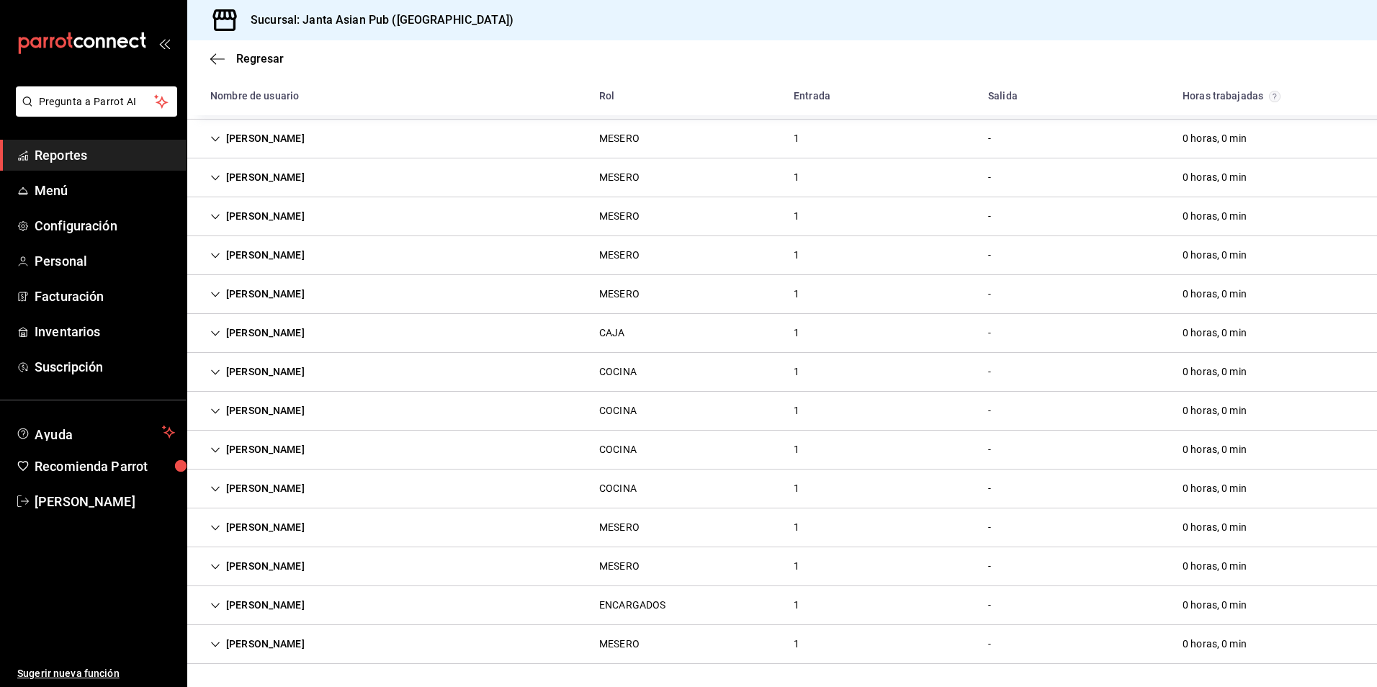
click at [285, 448] on div "[PERSON_NAME]" at bounding box center [257, 449] width 117 height 27
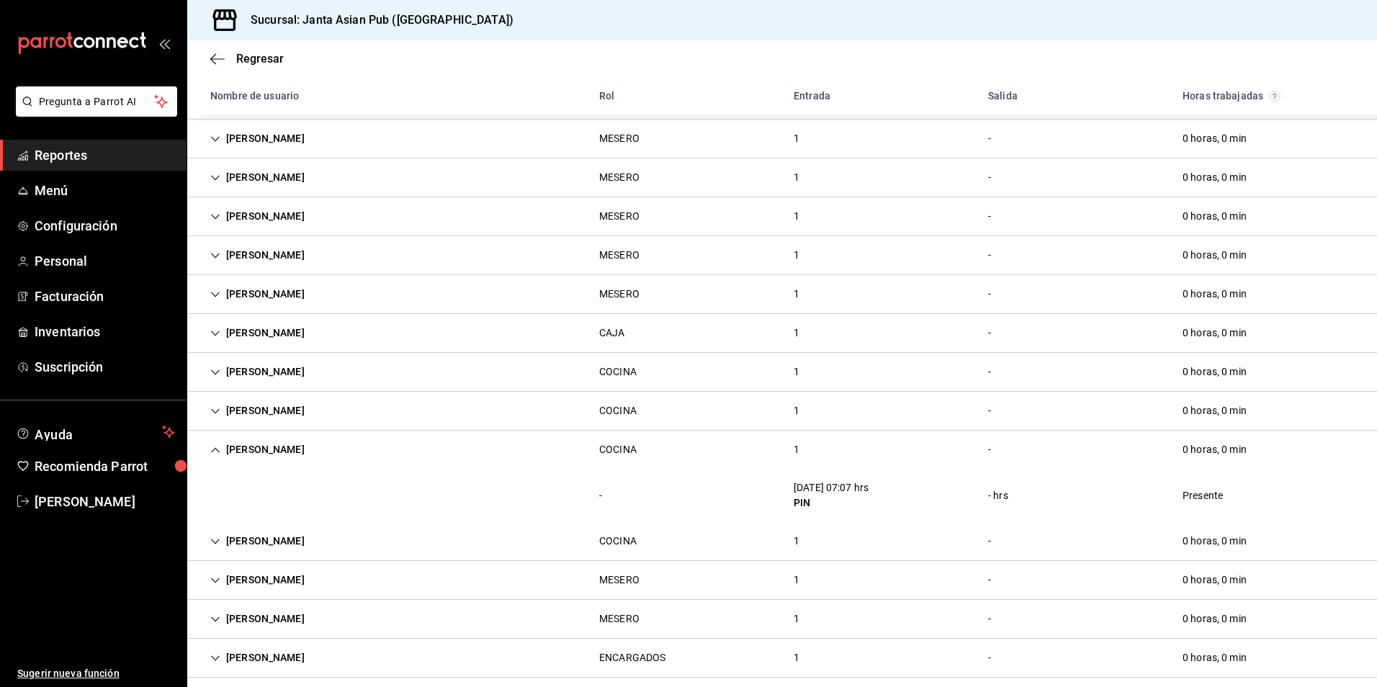
click at [285, 448] on div "[PERSON_NAME]" at bounding box center [257, 449] width 117 height 27
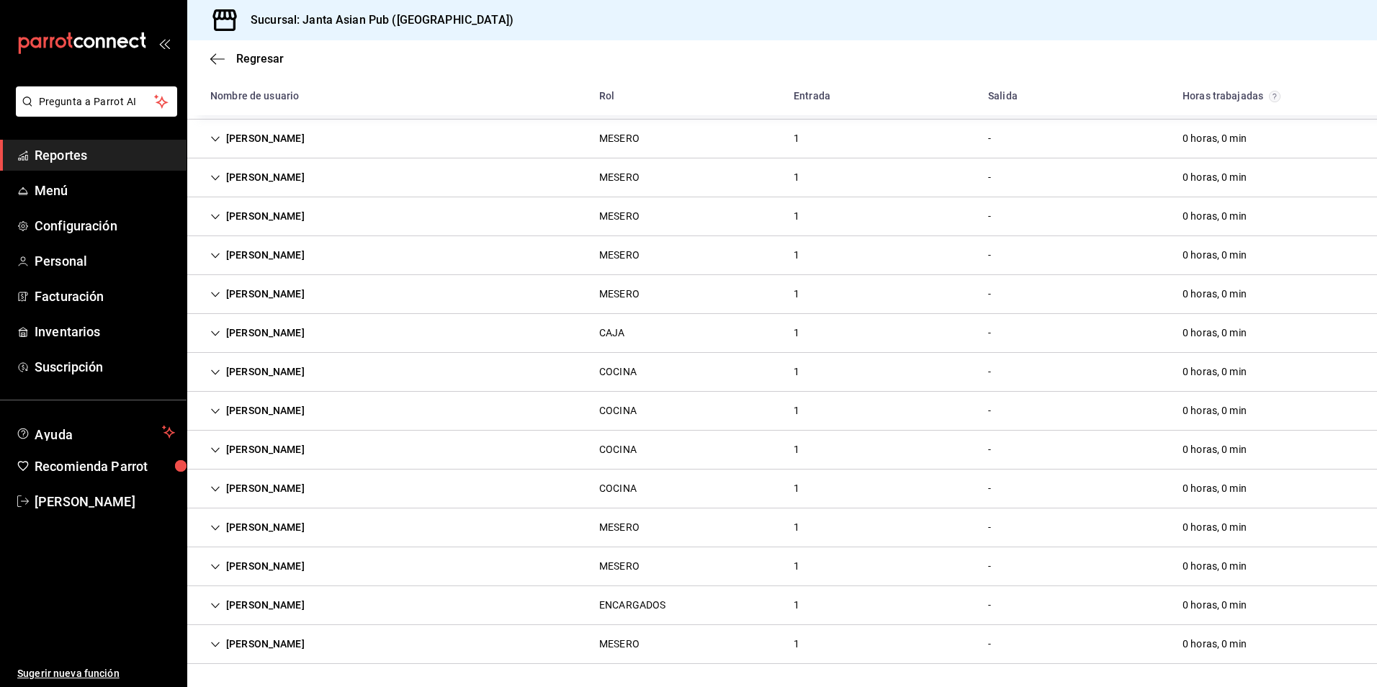
click at [282, 498] on div "[PERSON_NAME]" at bounding box center [257, 488] width 117 height 27
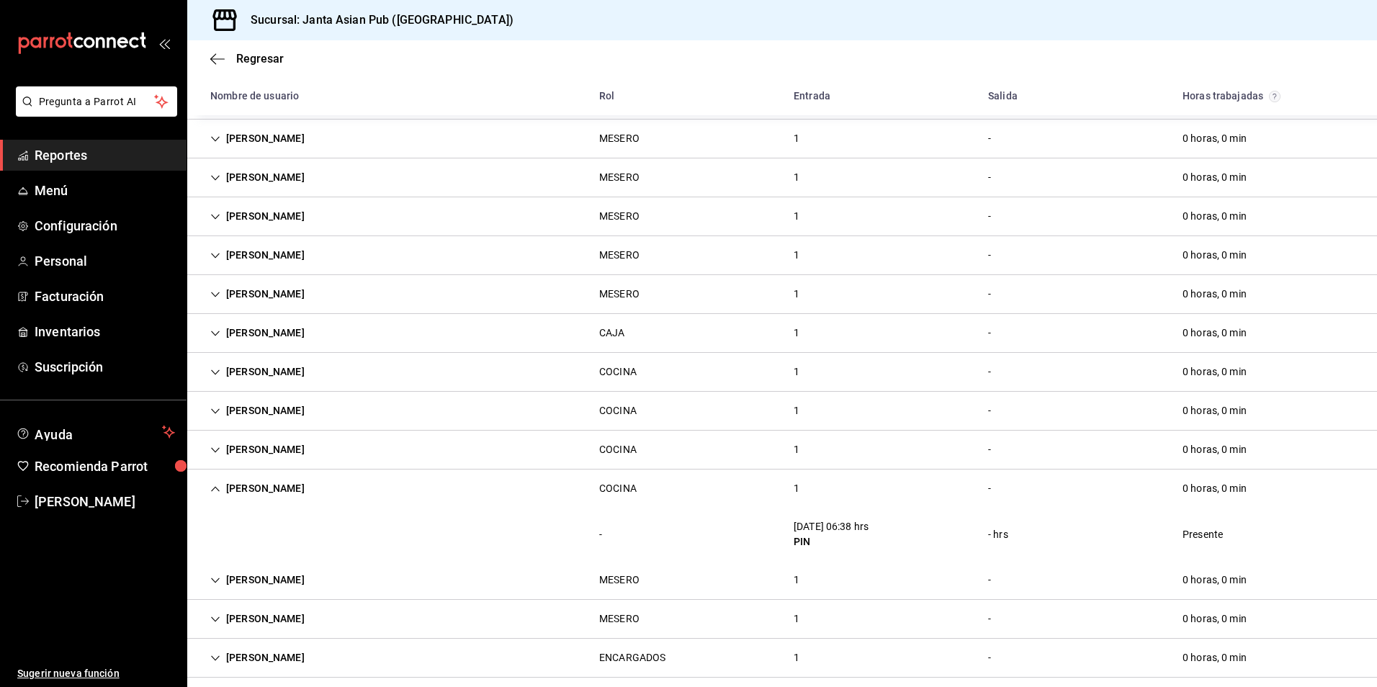
click at [282, 498] on div "[PERSON_NAME]" at bounding box center [257, 488] width 117 height 27
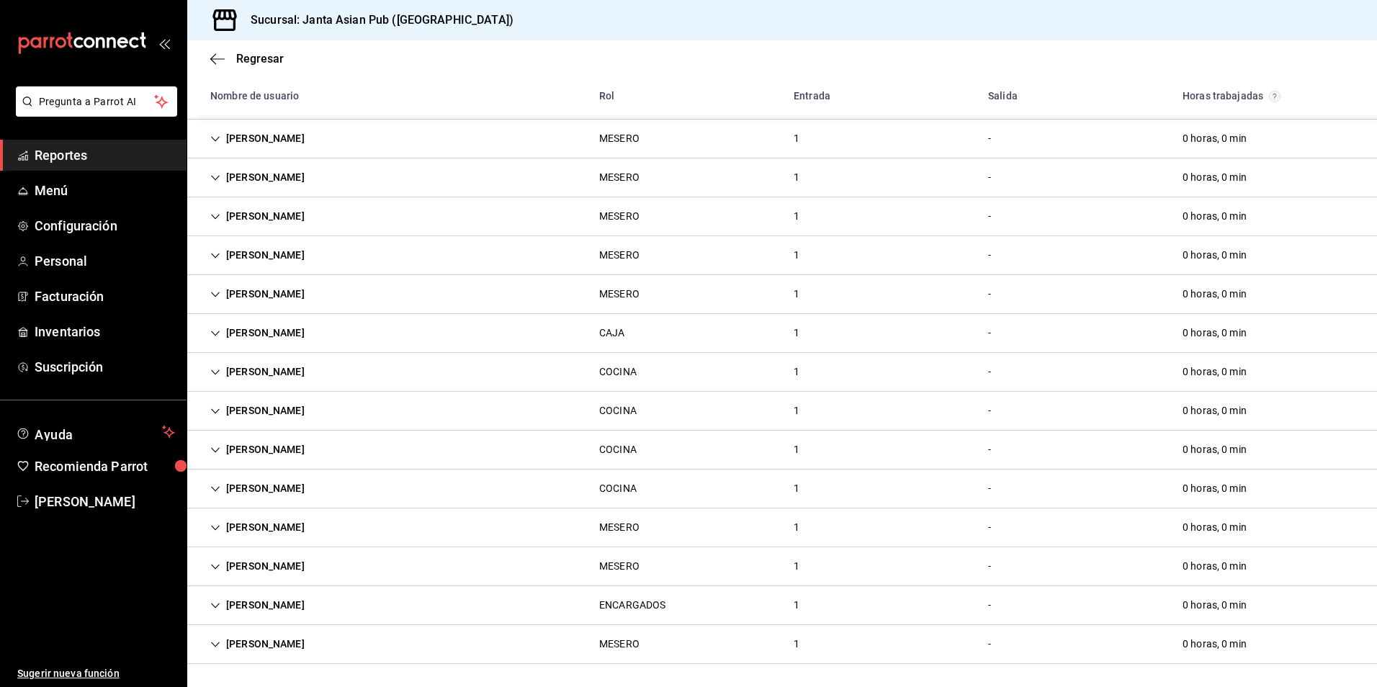
click at [284, 531] on div "[PERSON_NAME]" at bounding box center [257, 527] width 117 height 27
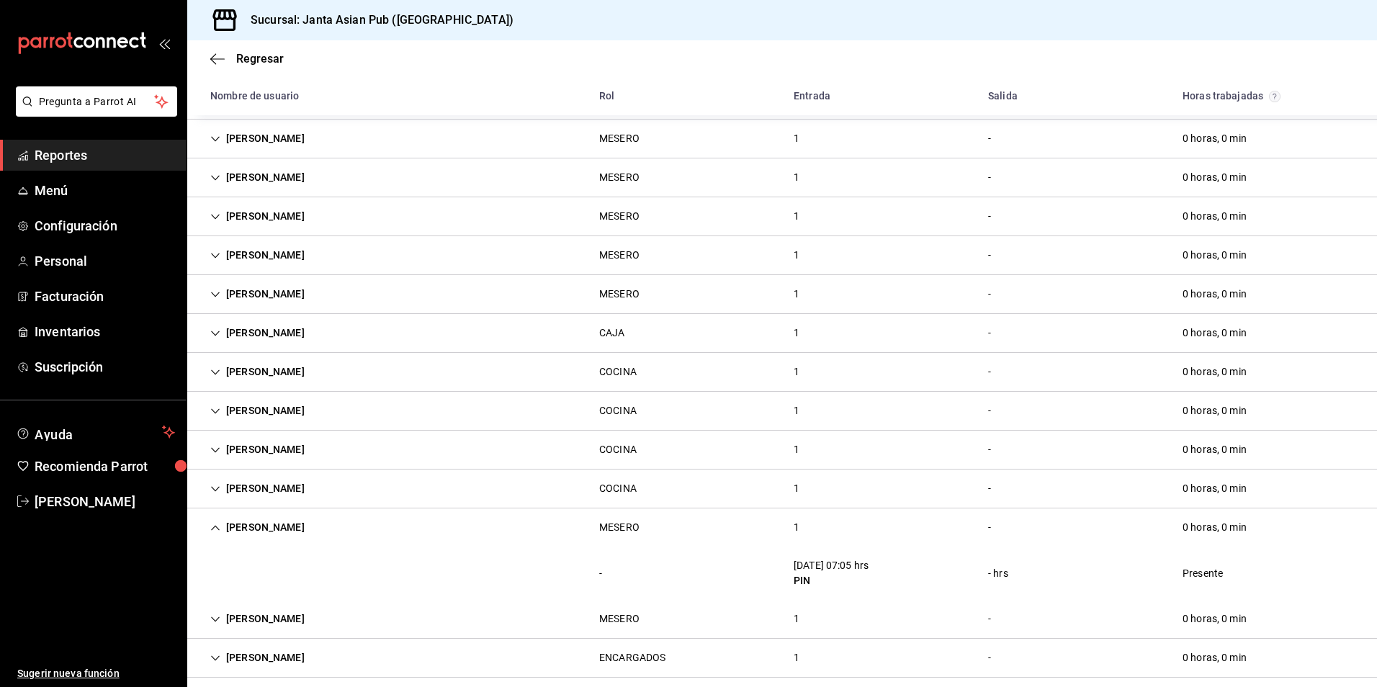
click at [284, 531] on div "[PERSON_NAME]" at bounding box center [257, 527] width 117 height 27
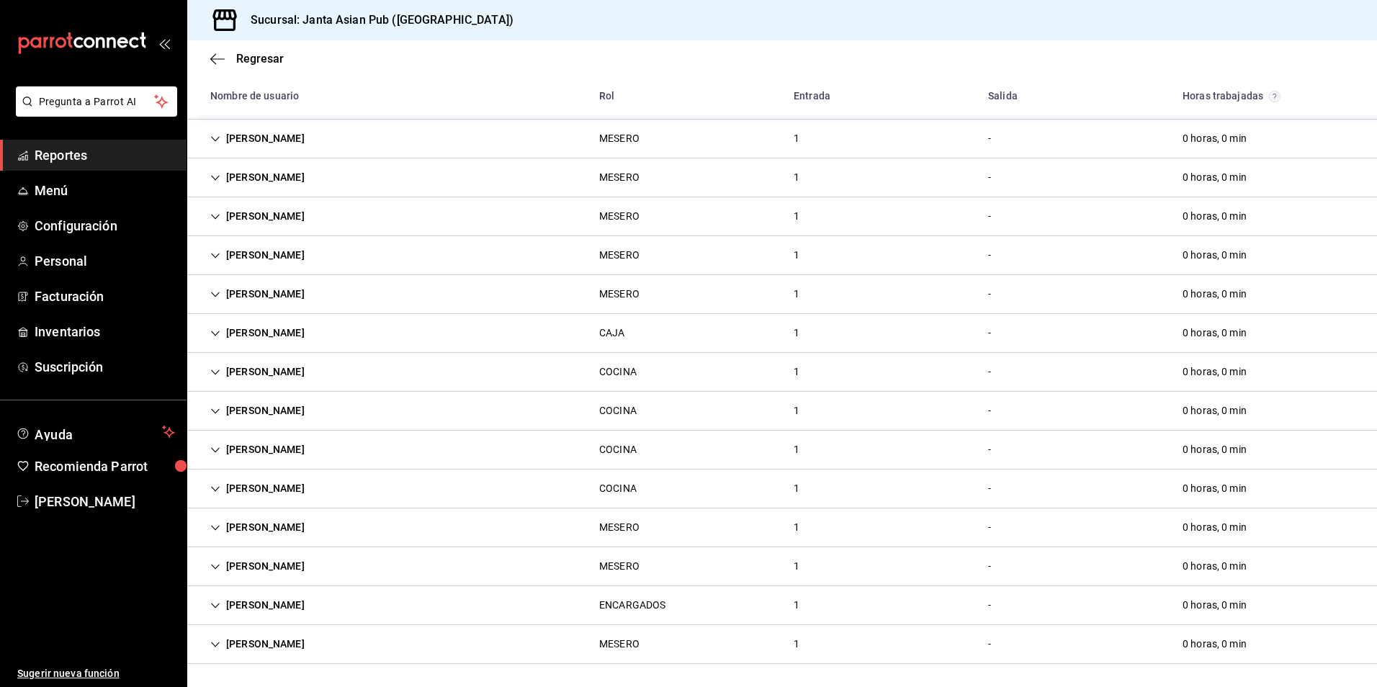
click at [284, 563] on div "[PERSON_NAME]" at bounding box center [257, 566] width 117 height 27
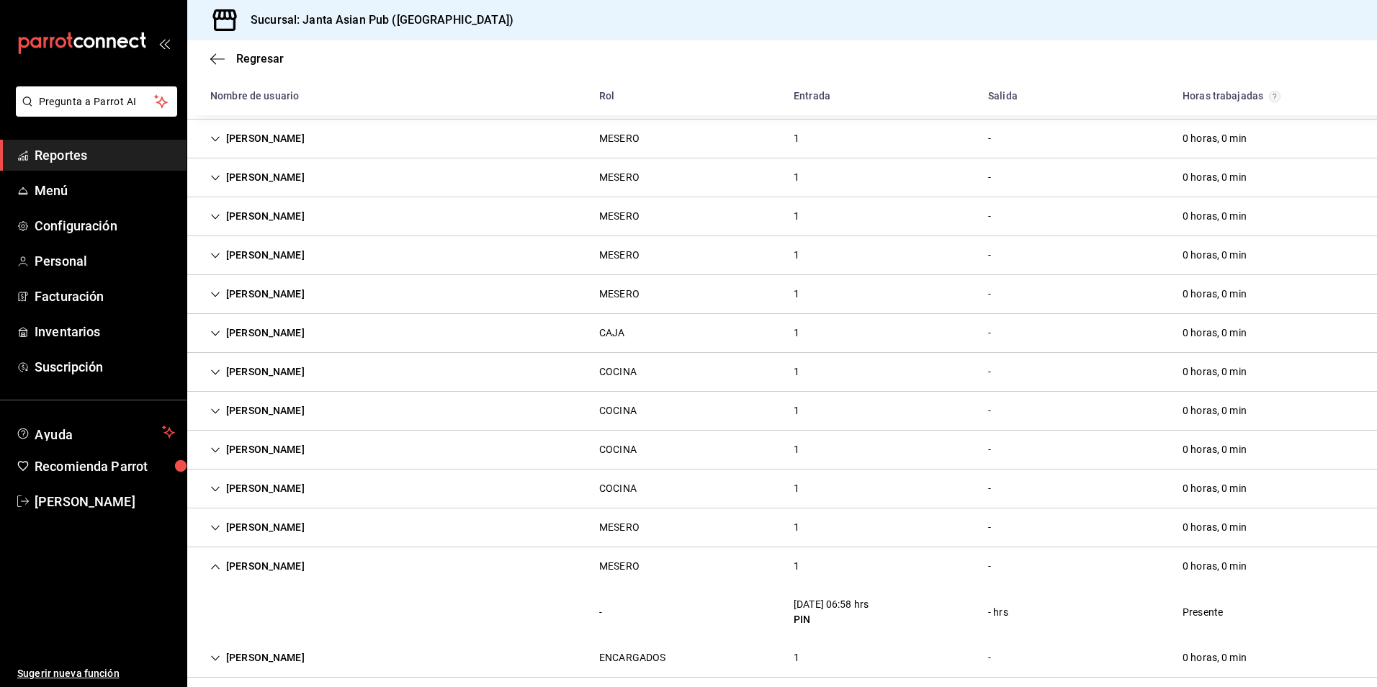
click at [284, 563] on div "[PERSON_NAME]" at bounding box center [257, 566] width 117 height 27
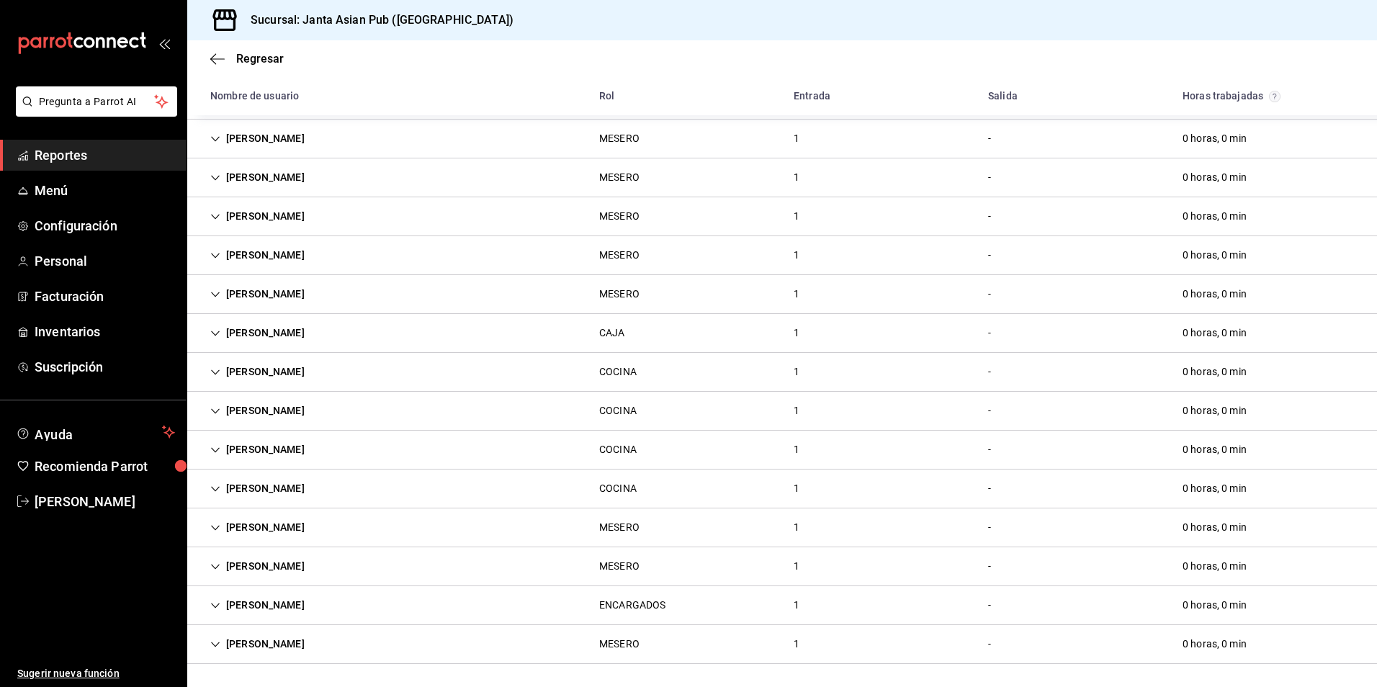
click at [293, 604] on div "[PERSON_NAME]" at bounding box center [257, 605] width 117 height 27
click at [258, 637] on div "[PERSON_NAME]" at bounding box center [257, 644] width 117 height 27
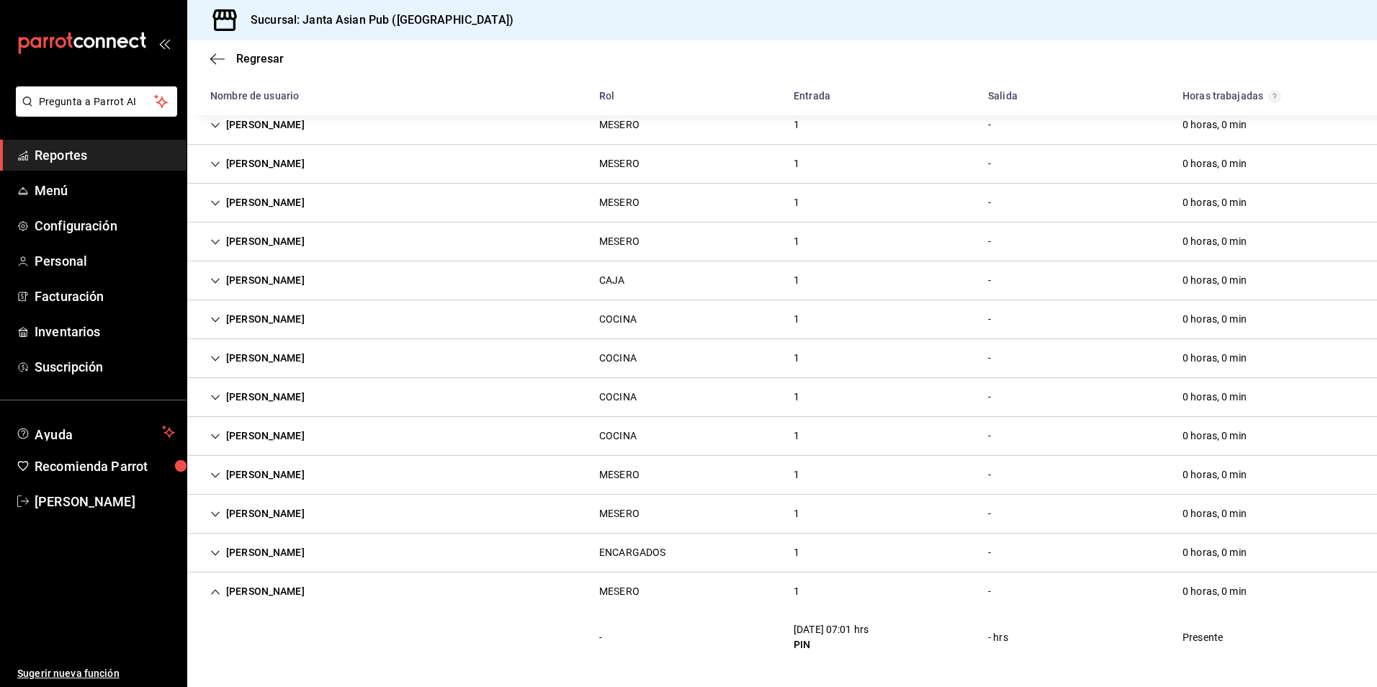
click at [272, 589] on div "[PERSON_NAME]" at bounding box center [257, 591] width 117 height 27
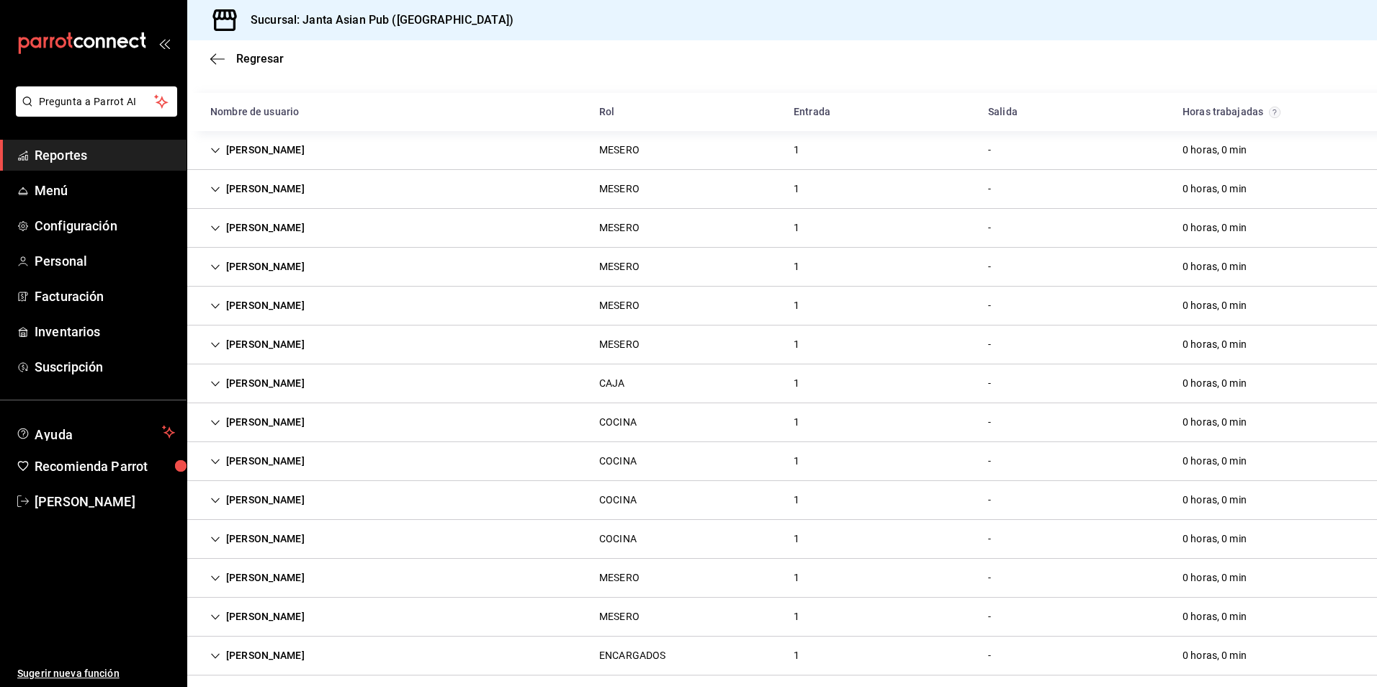
scroll to position [0, 0]
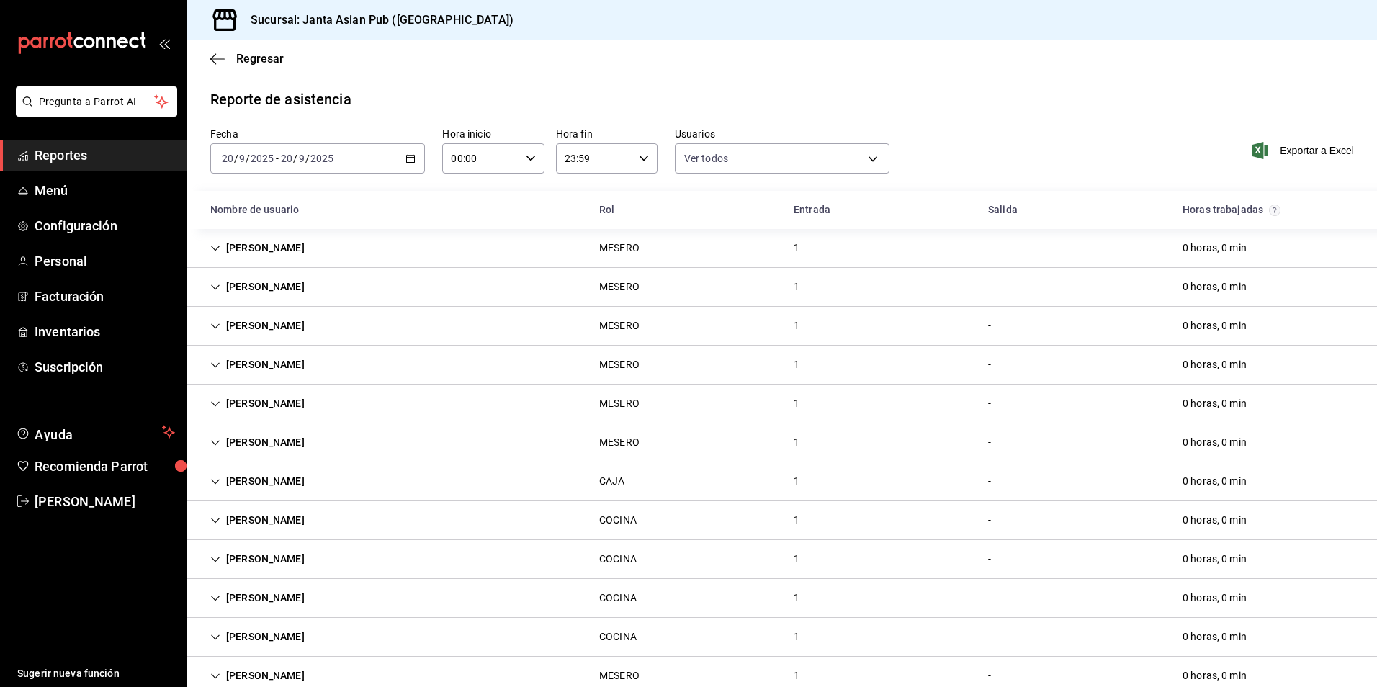
click at [354, 163] on div "[DATE] [DATE] - [DATE] [DATE]" at bounding box center [317, 158] width 215 height 30
click at [269, 269] on span "Semana actual" at bounding box center [279, 266] width 112 height 15
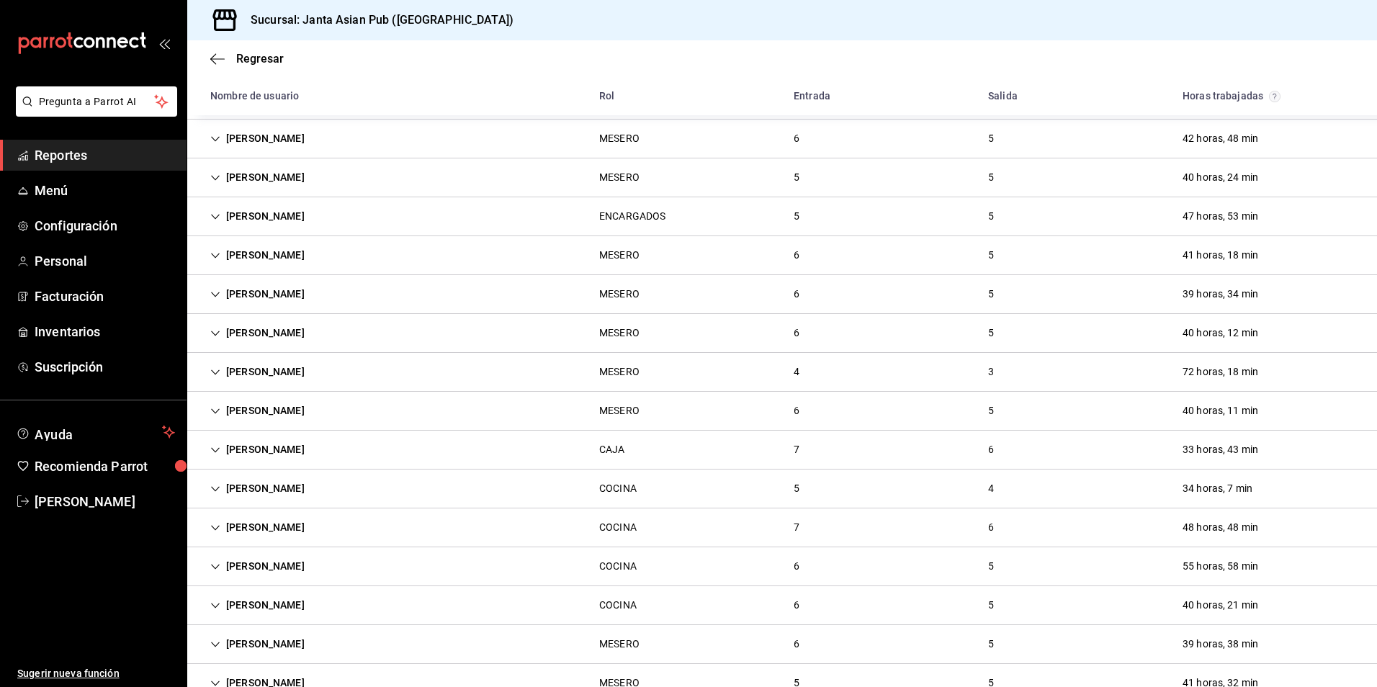
scroll to position [720, 0]
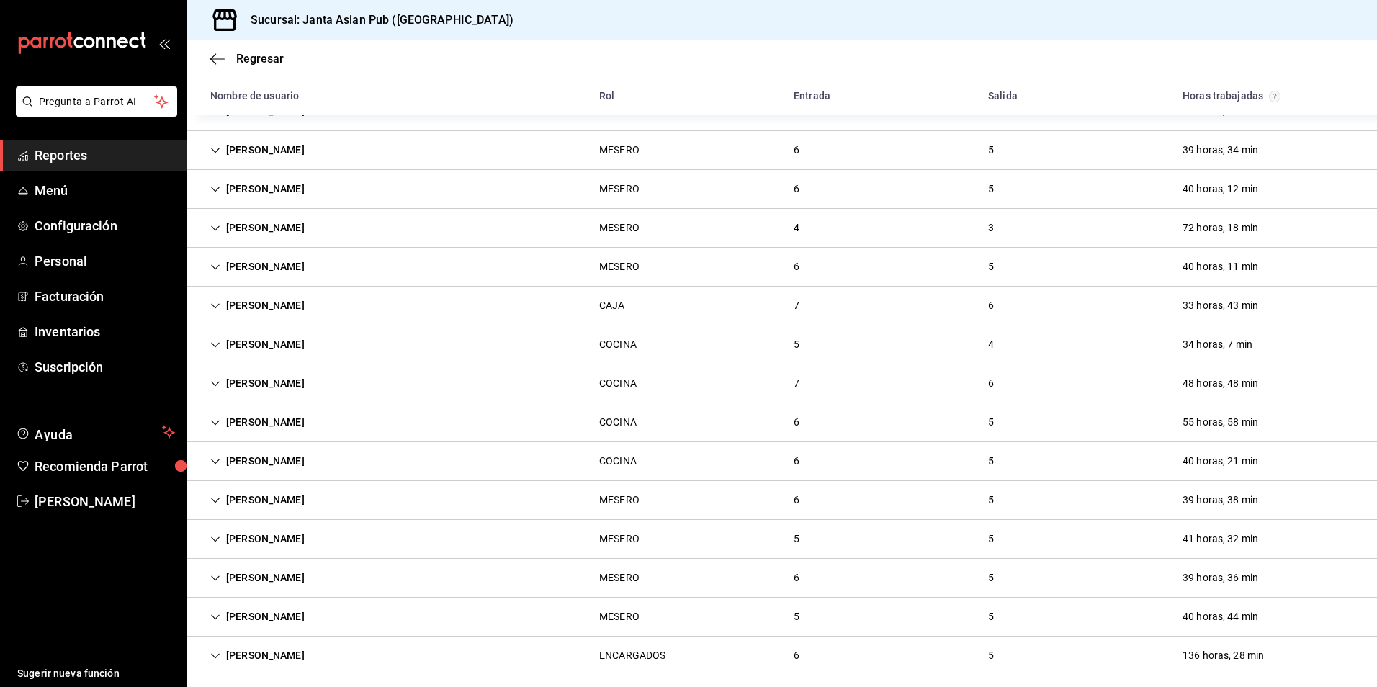
click at [313, 425] on div "IVANNA SOTO COCINA 6 5 55 horas, 58 min" at bounding box center [782, 422] width 1190 height 39
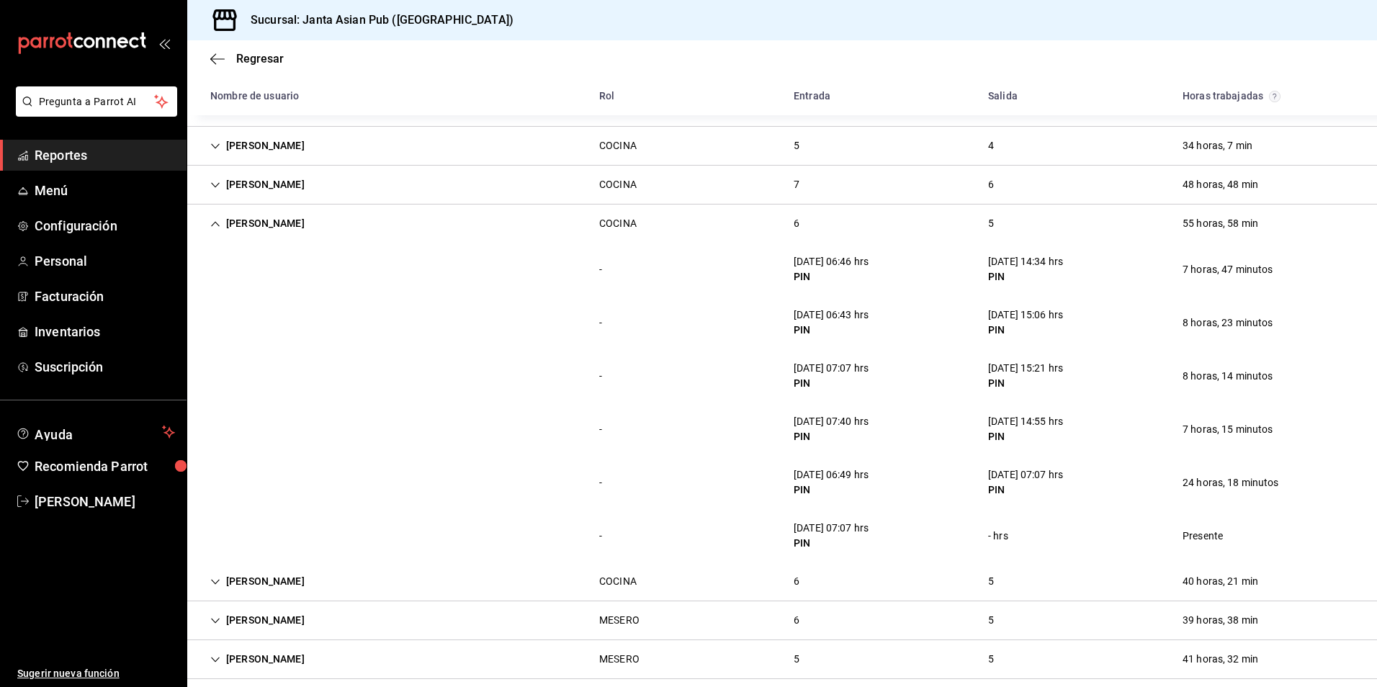
scroll to position [1008, 0]
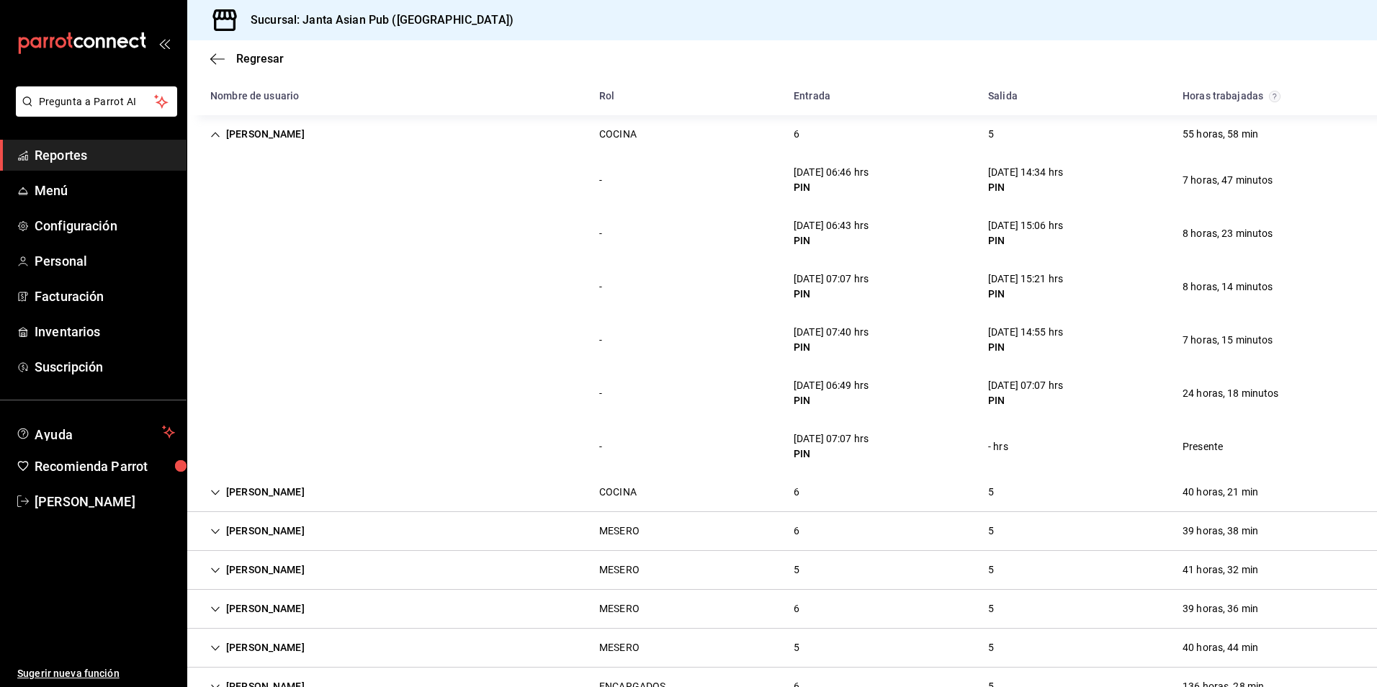
click at [223, 145] on div "[PERSON_NAME]" at bounding box center [257, 134] width 117 height 27
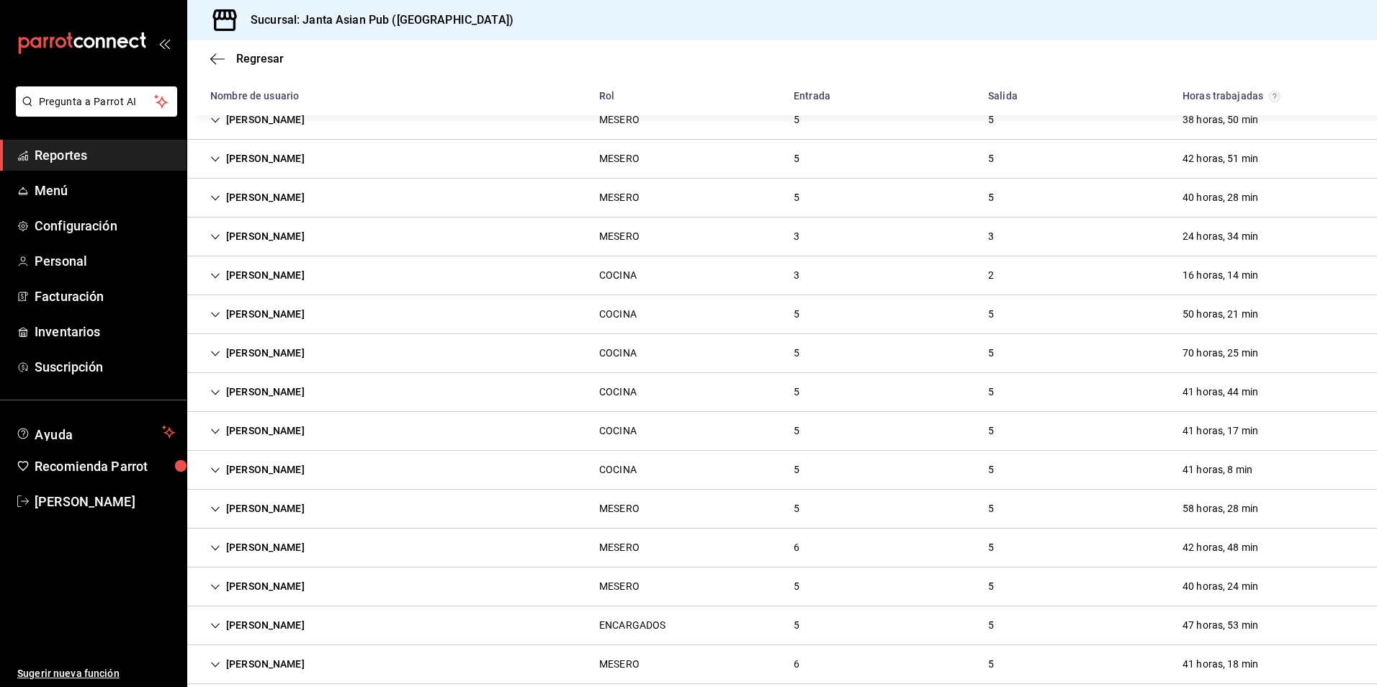
scroll to position [0, 0]
